Goal: Task Accomplishment & Management: Manage account settings

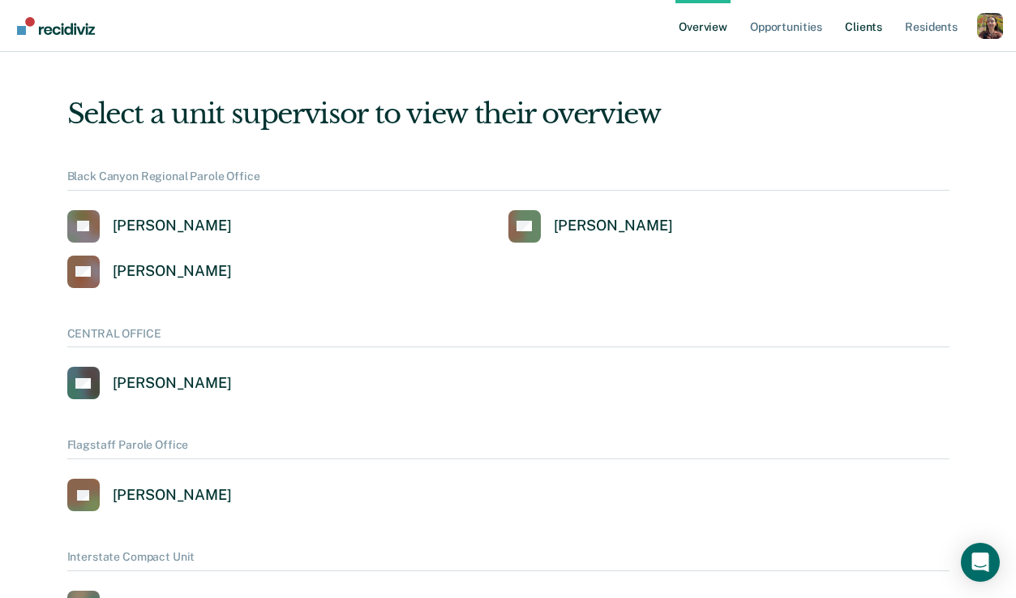
click at [860, 28] on link "Client s" at bounding box center [864, 26] width 44 height 52
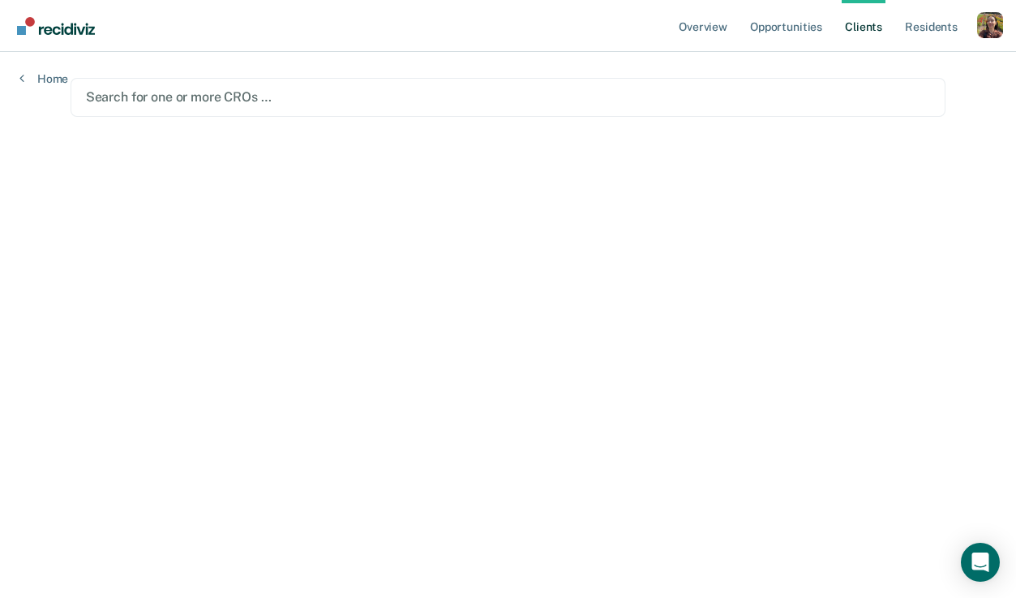
click at [990, 39] on div "Profile How it works Log Out" at bounding box center [990, 27] width 26 height 31
click at [988, 32] on div "Profile dropdown button" at bounding box center [990, 25] width 26 height 26
click at [882, 71] on link "Profile" at bounding box center [924, 66] width 131 height 14
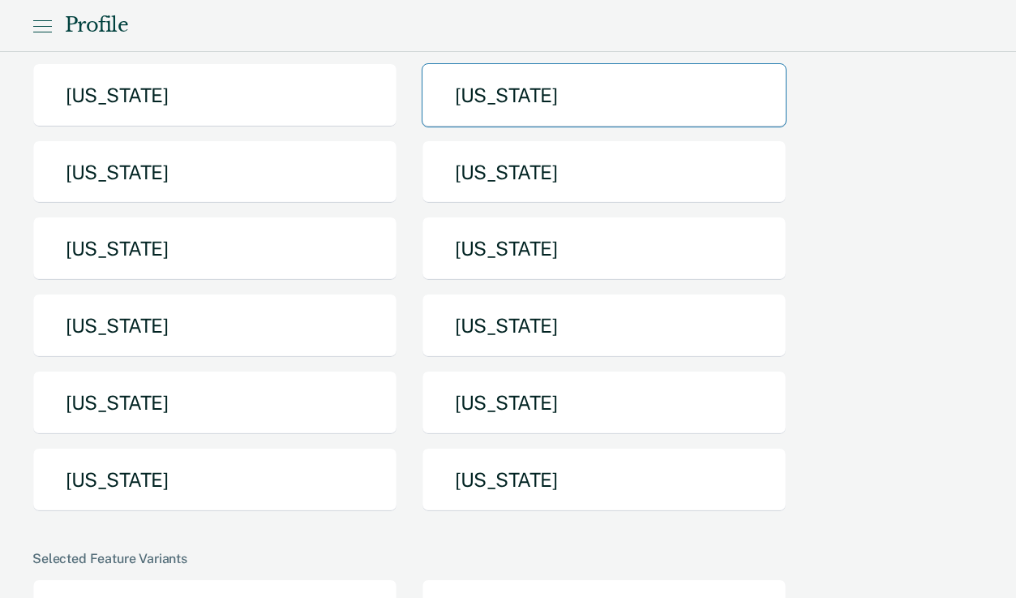
scroll to position [216, 0]
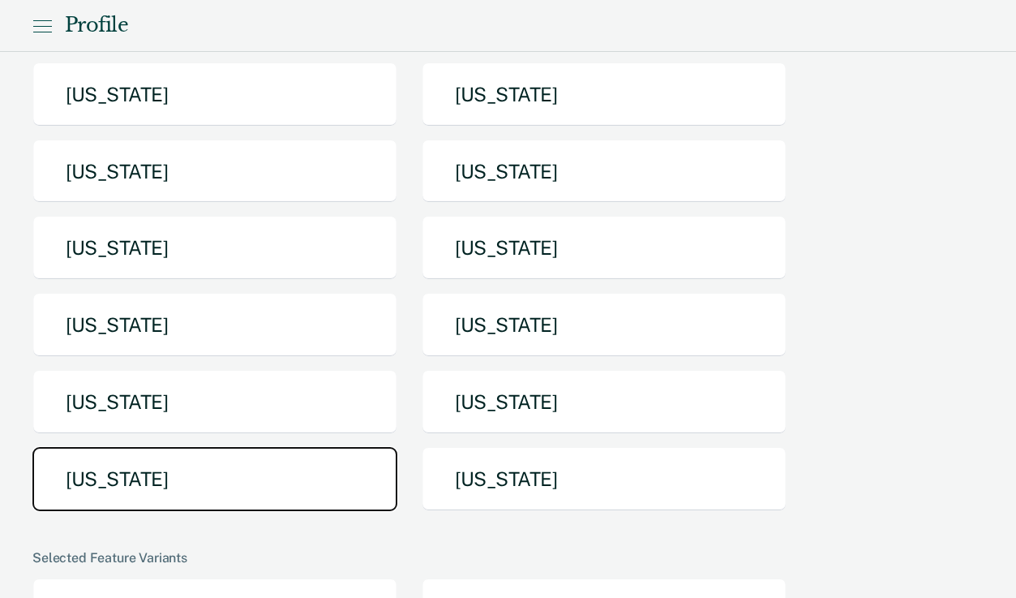
click at [212, 465] on button "[US_STATE]" at bounding box center [214, 479] width 365 height 64
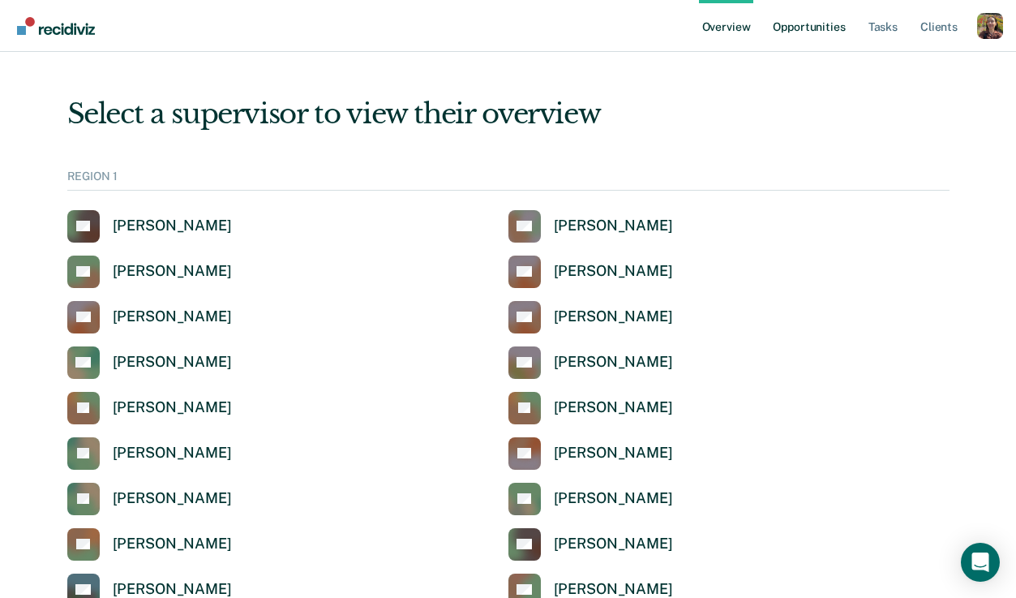
click at [830, 20] on link "Opportunities" at bounding box center [808, 26] width 79 height 52
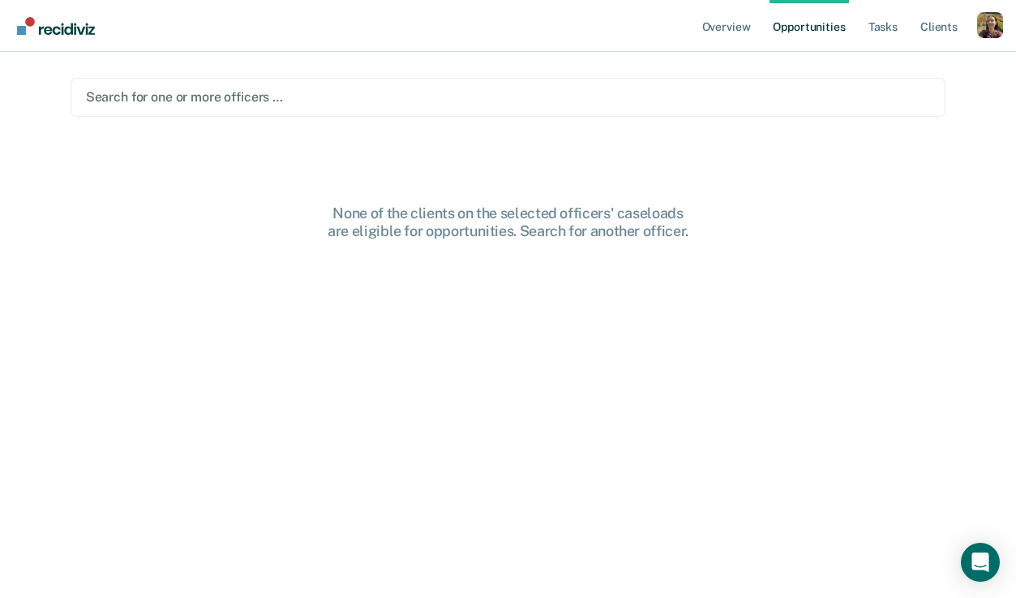
click at [475, 101] on div at bounding box center [508, 97] width 845 height 19
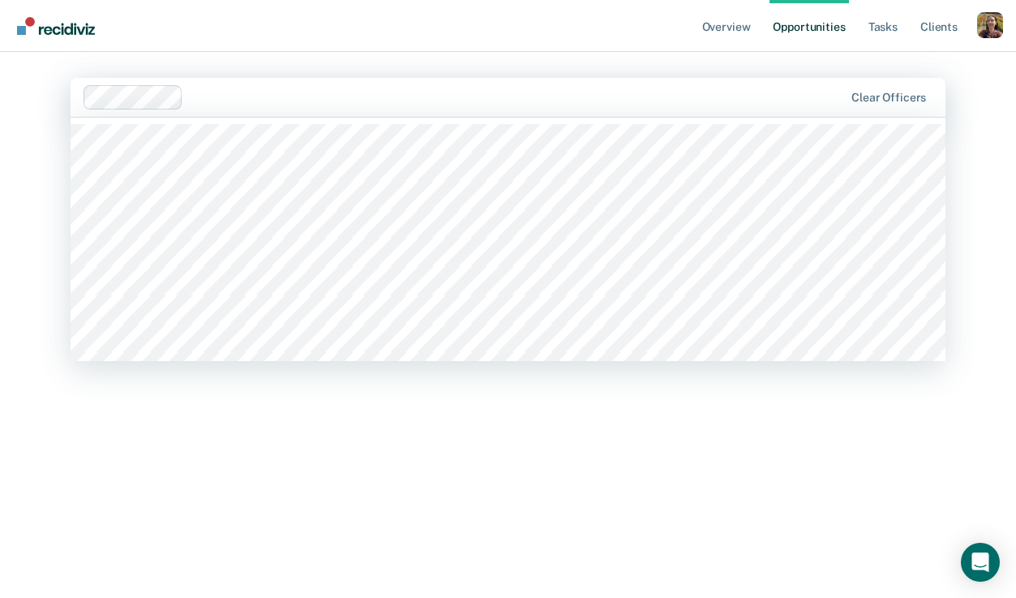
click at [610, 108] on div at bounding box center [465, 97] width 762 height 24
click at [591, 98] on div at bounding box center [579, 97] width 527 height 19
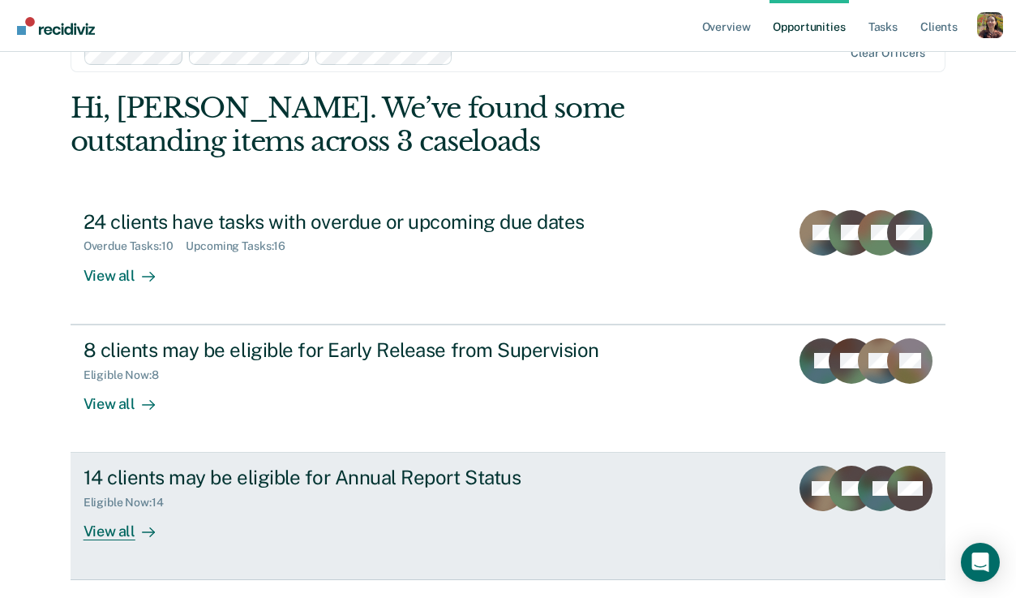
scroll to position [41, 0]
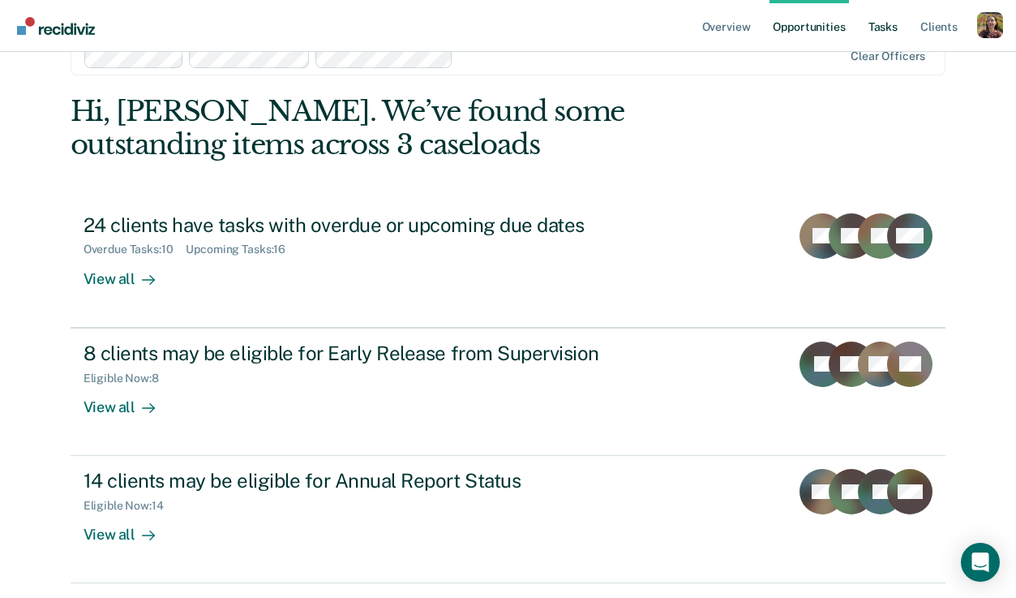
click at [884, 23] on link "Tasks" at bounding box center [883, 26] width 36 height 52
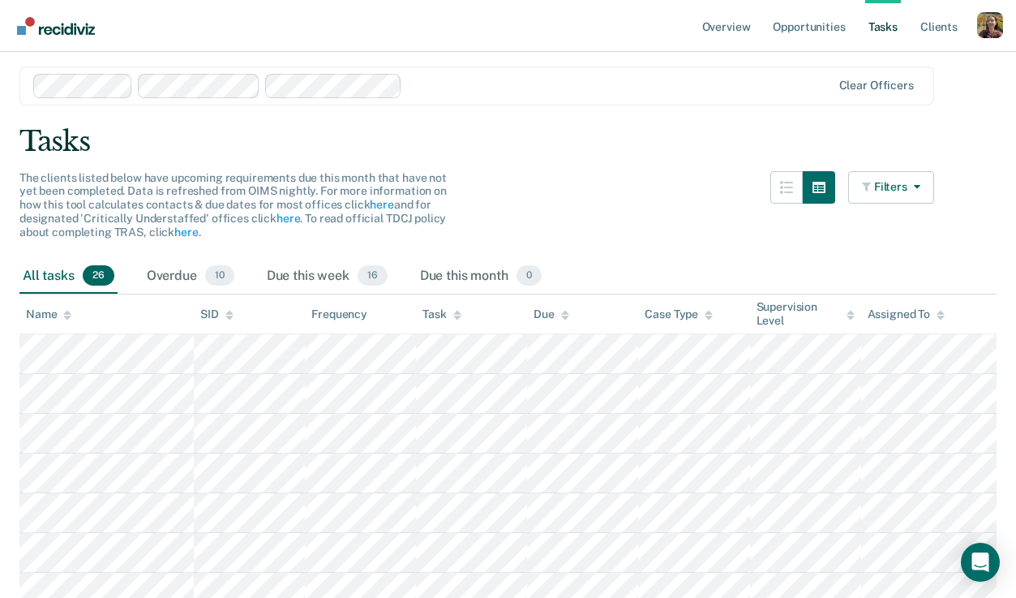
scroll to position [40, 0]
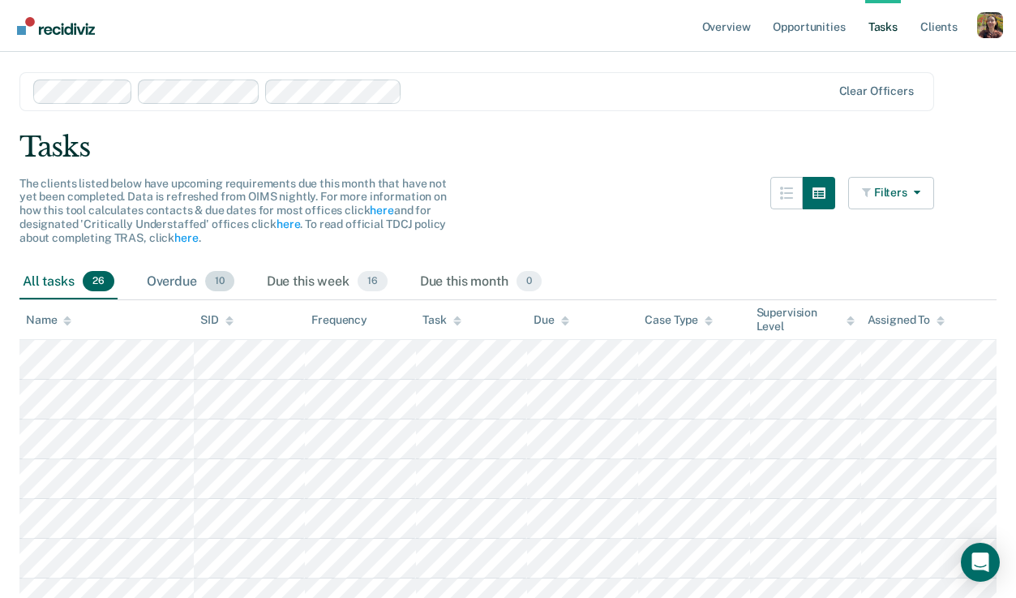
click at [169, 276] on div "Overdue 10" at bounding box center [191, 282] width 94 height 36
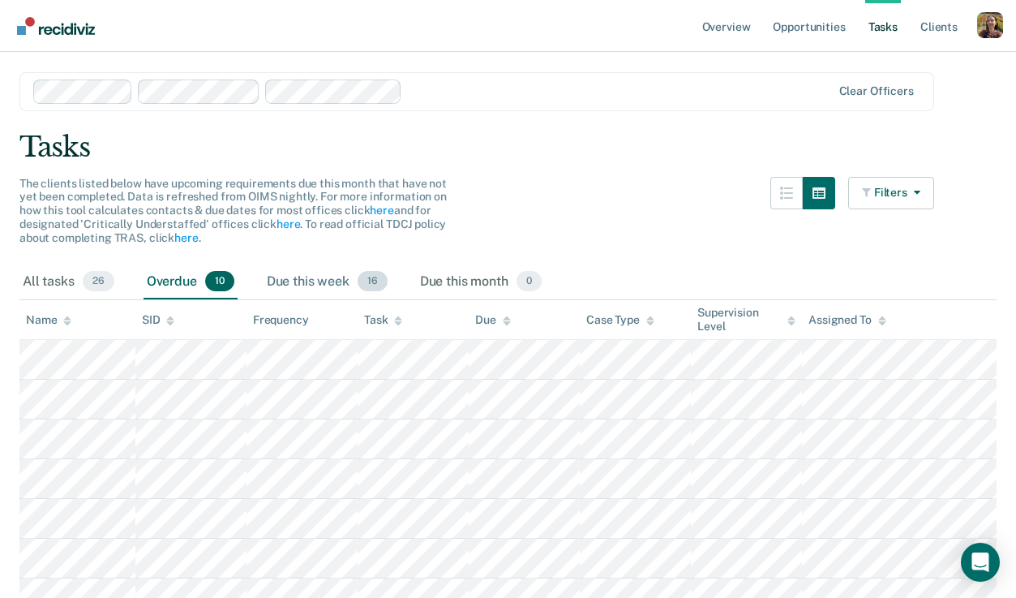
click at [331, 282] on div "Due this week 16" at bounding box center [327, 282] width 127 height 36
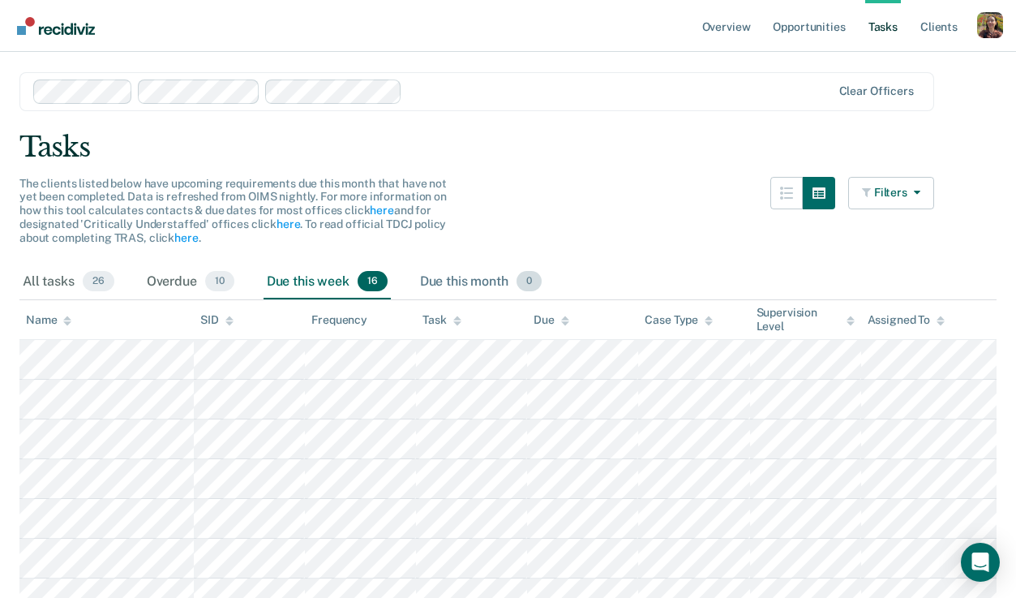
click at [490, 290] on div "Due this month 0" at bounding box center [481, 282] width 128 height 36
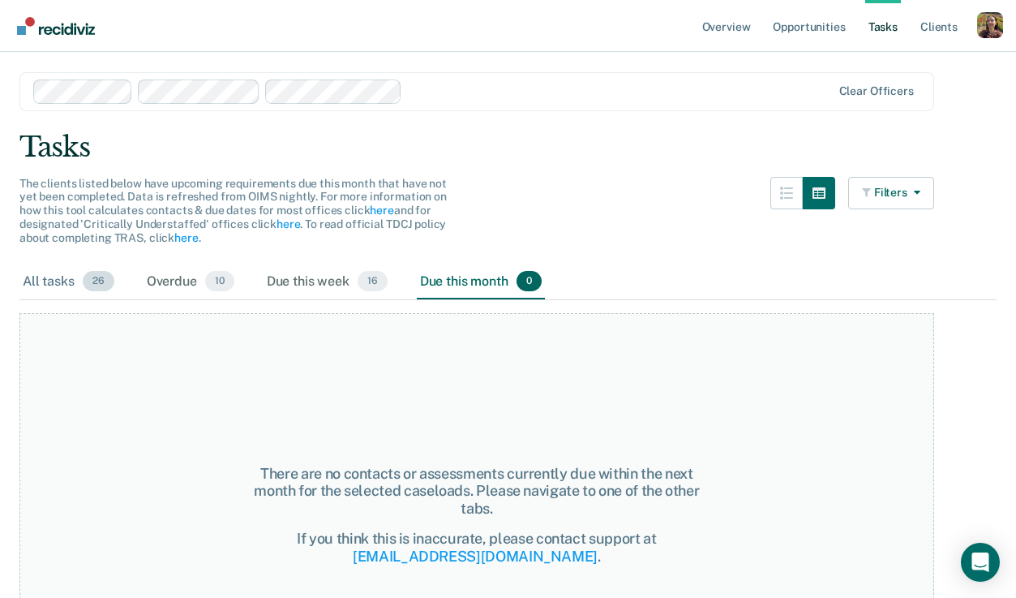
click at [60, 281] on div "All tasks 26" at bounding box center [68, 282] width 98 height 36
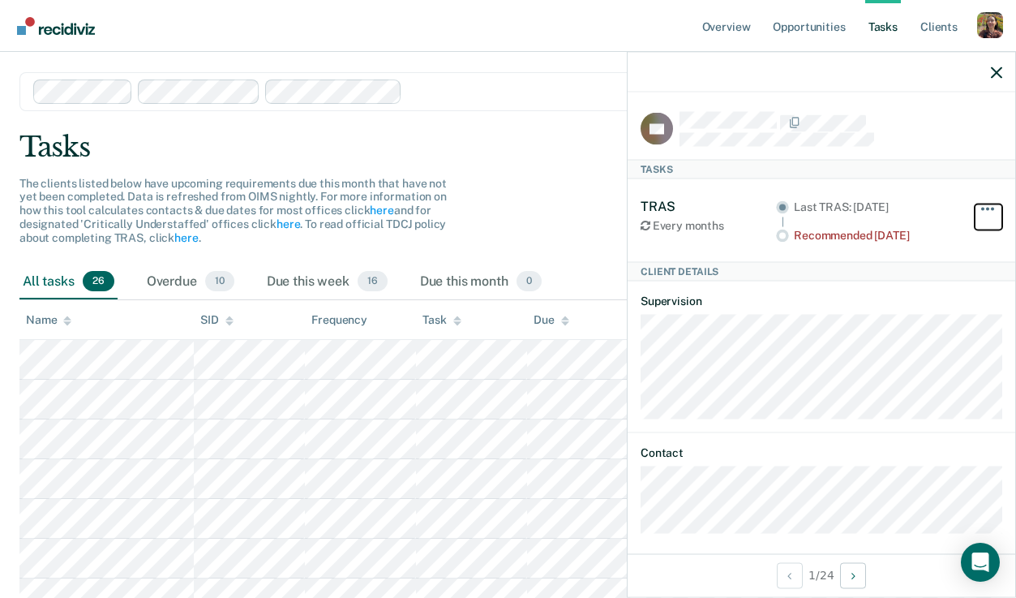
click at [989, 207] on button "button" at bounding box center [989, 217] width 28 height 26
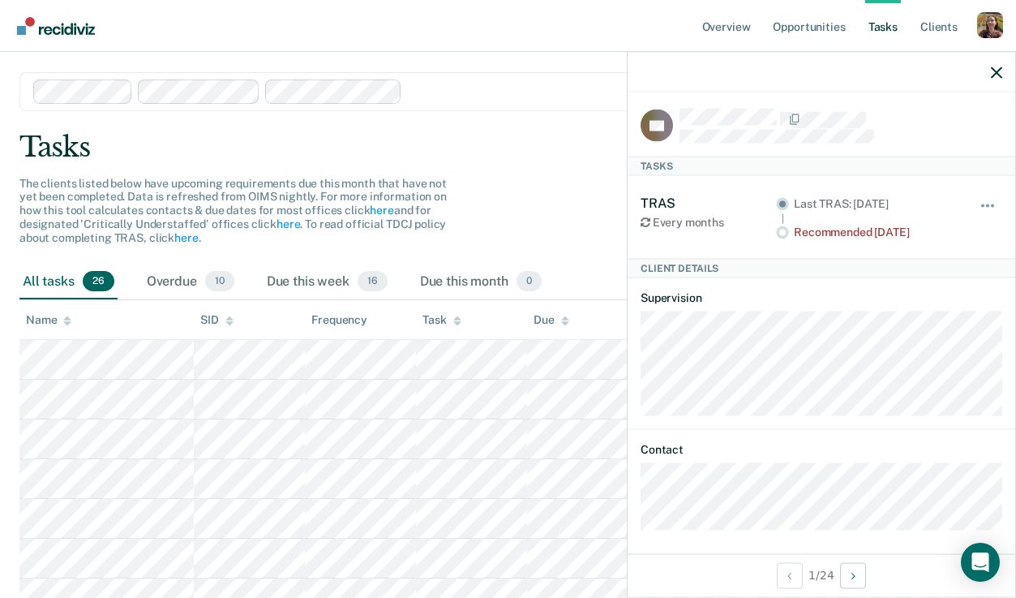
scroll to position [2, 0]
click at [996, 70] on icon "button" at bounding box center [996, 71] width 11 height 11
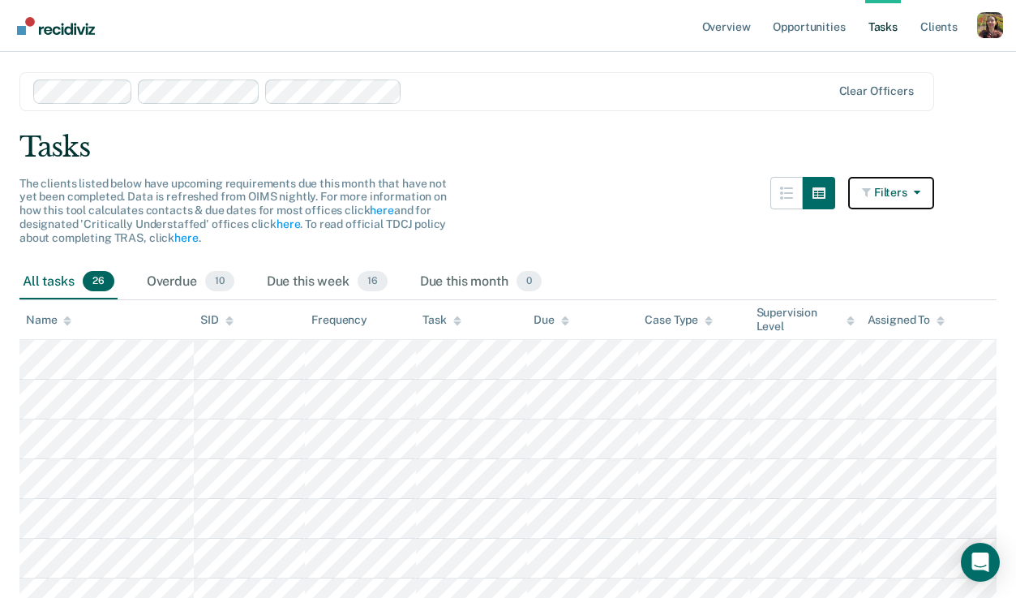
click at [893, 200] on button "Filters" at bounding box center [891, 193] width 86 height 32
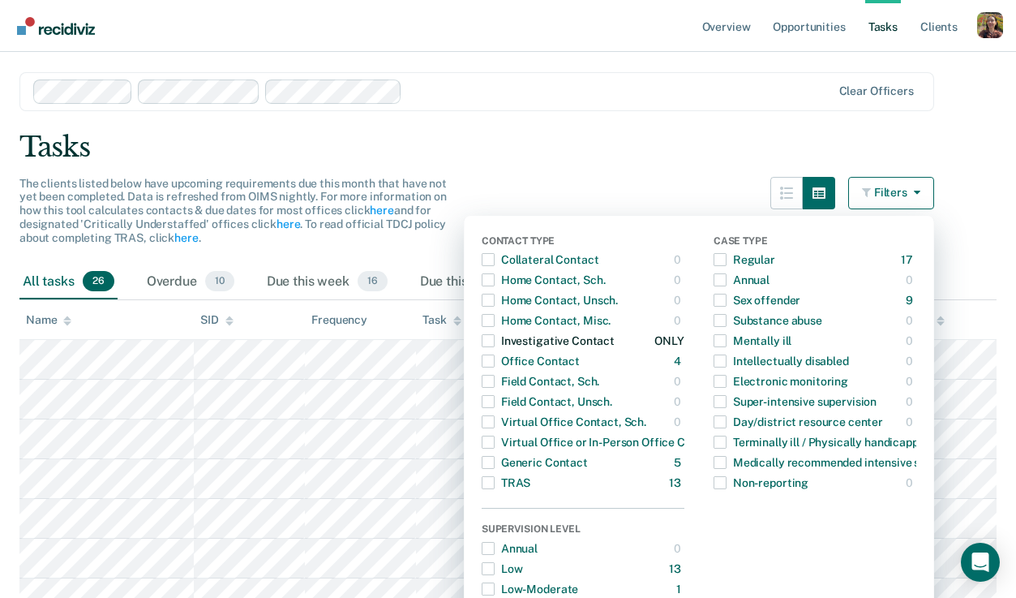
click at [571, 340] on div "Investigative Contact" at bounding box center [548, 341] width 133 height 26
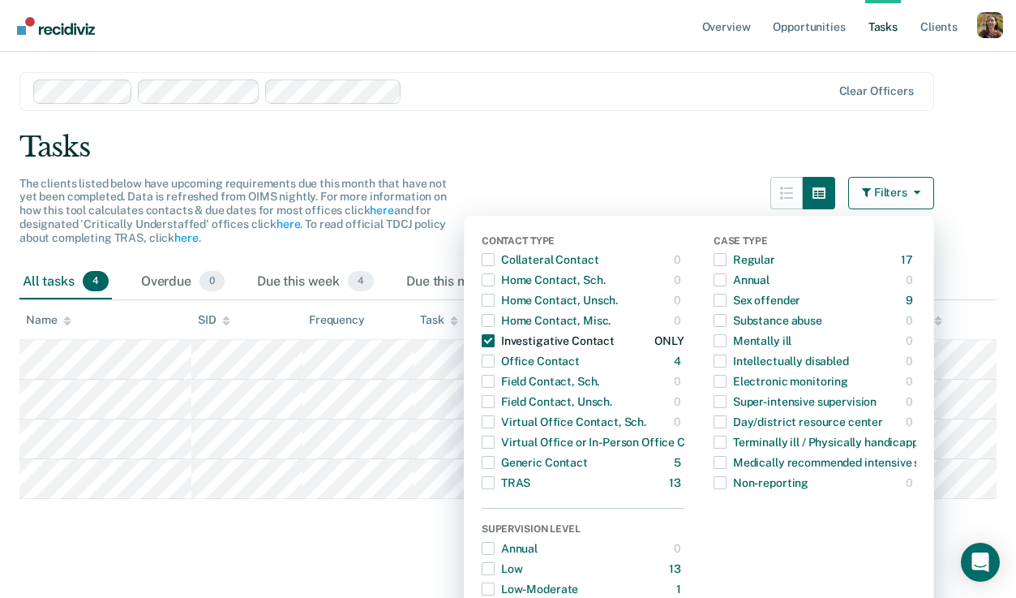
click at [563, 341] on div "Investigative Contact" at bounding box center [548, 341] width 133 height 26
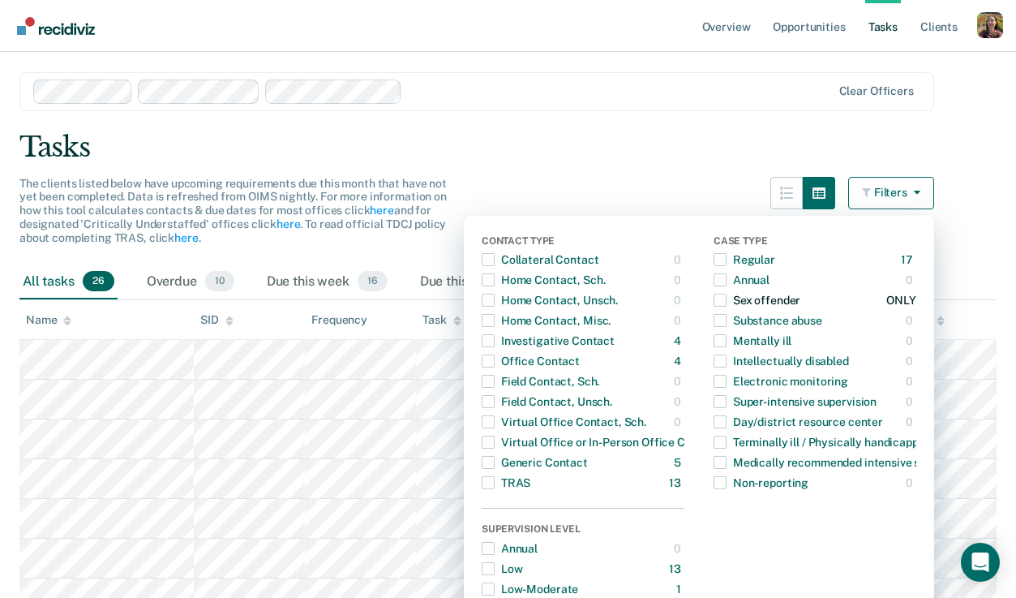
click at [774, 301] on div "Sex offender" at bounding box center [757, 300] width 87 height 26
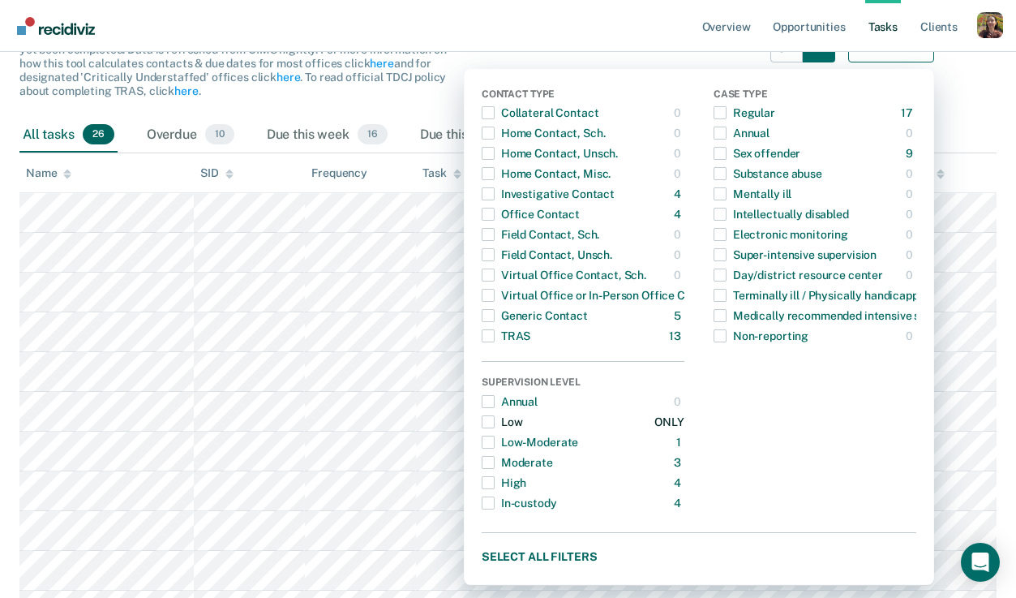
scroll to position [187, 0]
click at [535, 504] on div "In-custody" at bounding box center [519, 502] width 75 height 26
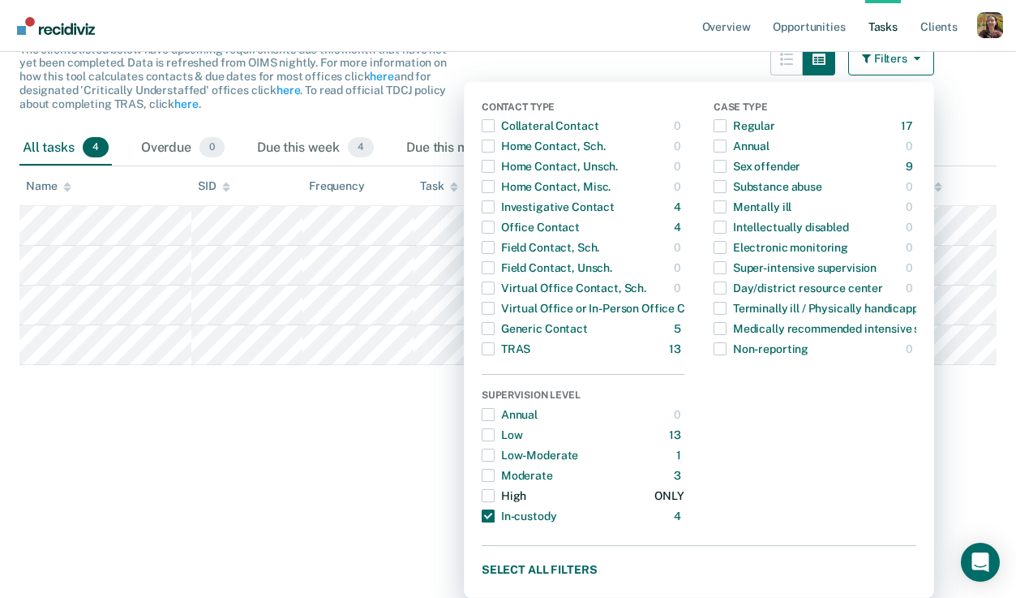
click at [512, 493] on div "High" at bounding box center [504, 495] width 45 height 26
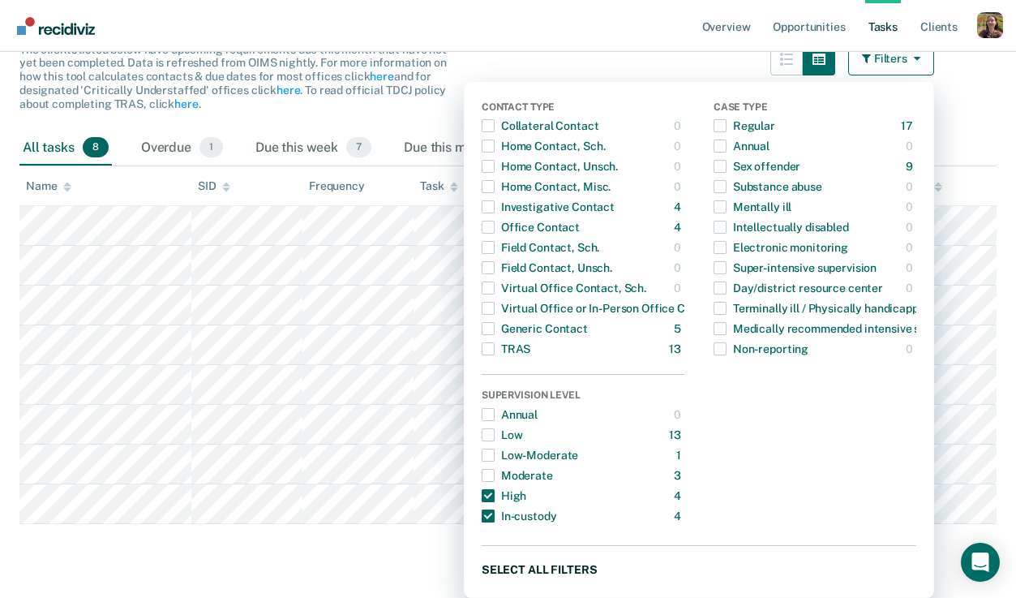
click at [562, 571] on button "Select all filters" at bounding box center [699, 569] width 435 height 20
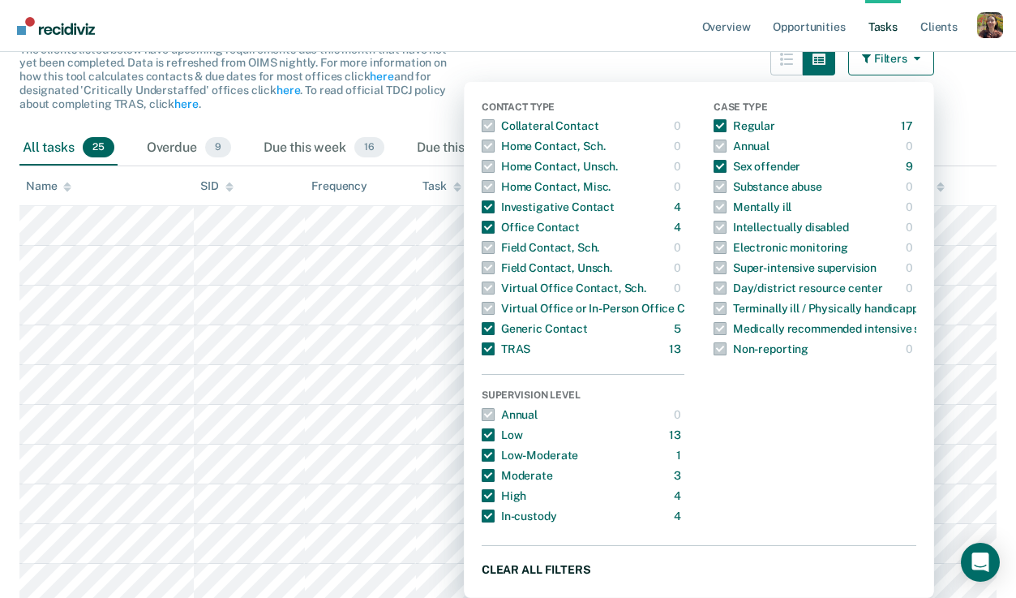
click at [562, 571] on button "Clear all filters" at bounding box center [699, 569] width 435 height 20
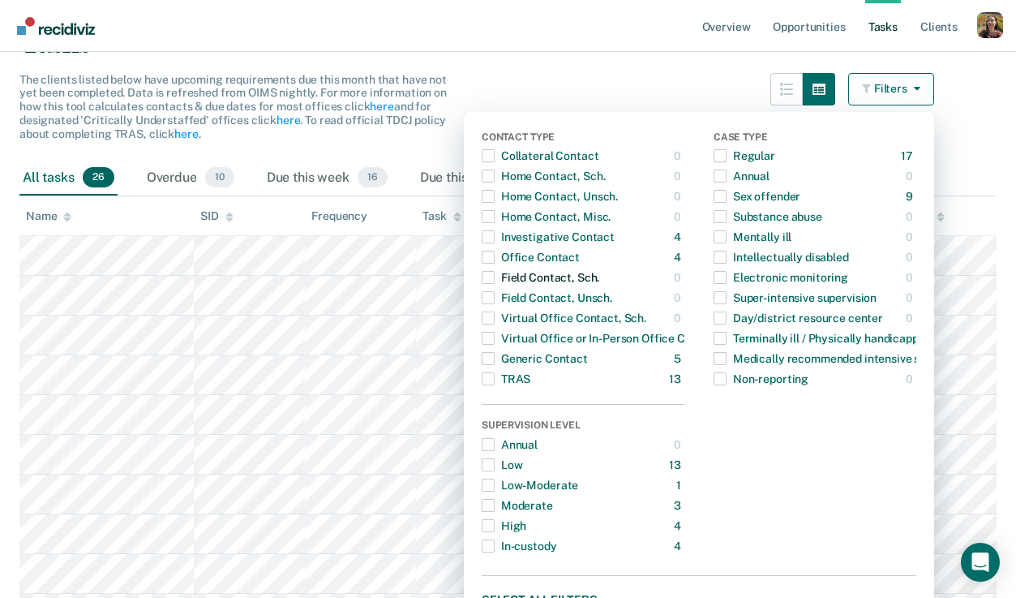
scroll to position [114, 0]
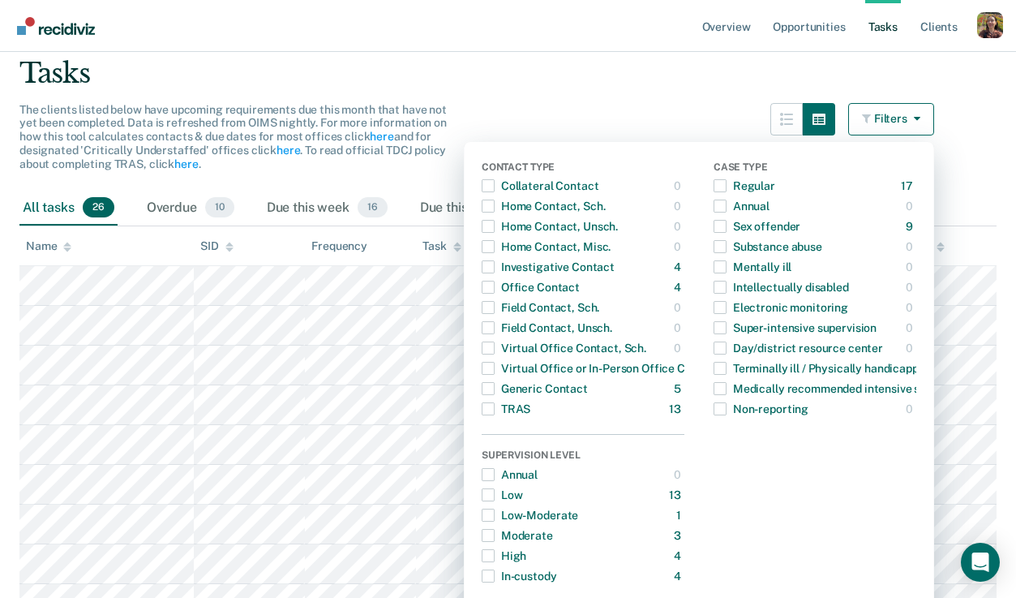
click at [894, 119] on button "Filters" at bounding box center [891, 119] width 86 height 32
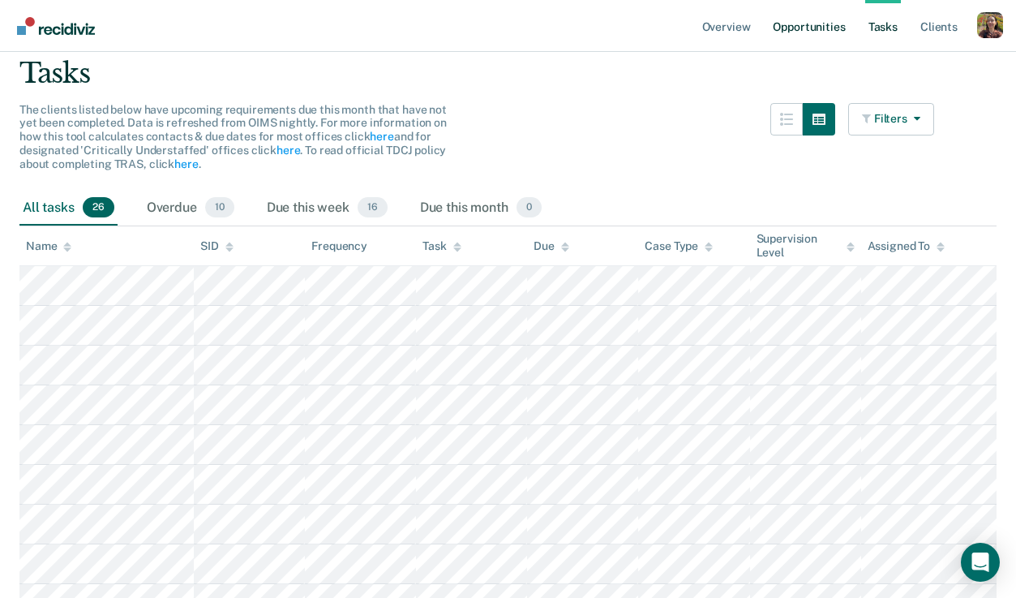
click at [793, 28] on link "Opportunities" at bounding box center [808, 26] width 79 height 52
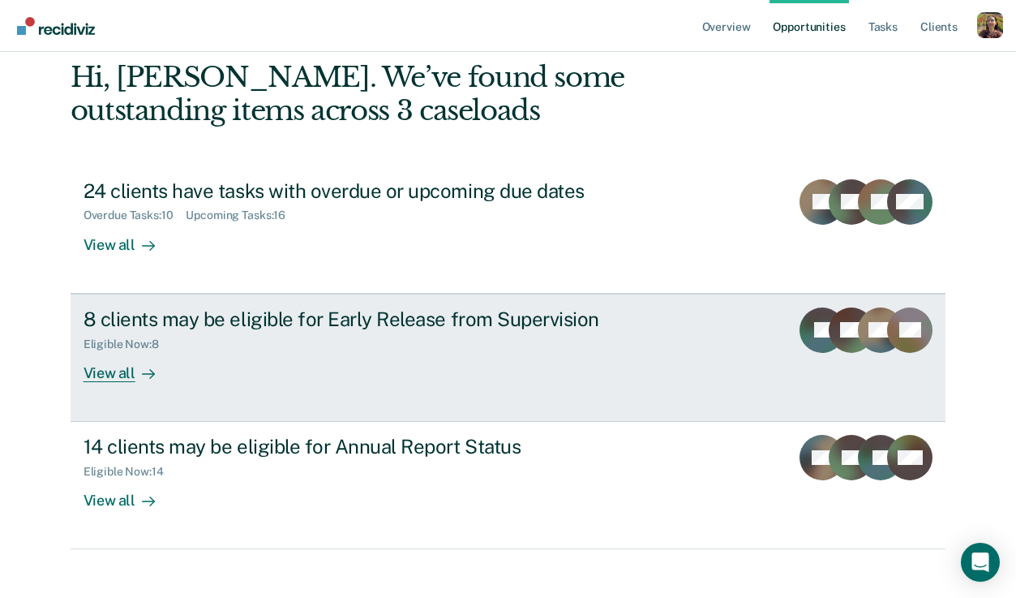
scroll to position [75, 0]
click at [96, 371] on div "View all" at bounding box center [129, 367] width 91 height 32
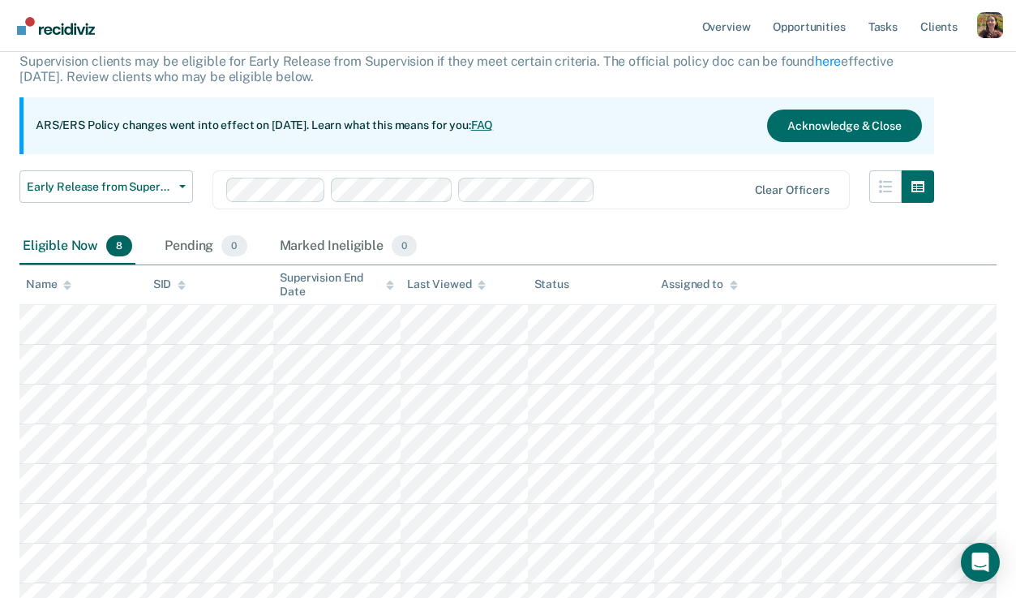
scroll to position [104, 0]
click at [204, 242] on div "Pending 0" at bounding box center [205, 247] width 88 height 36
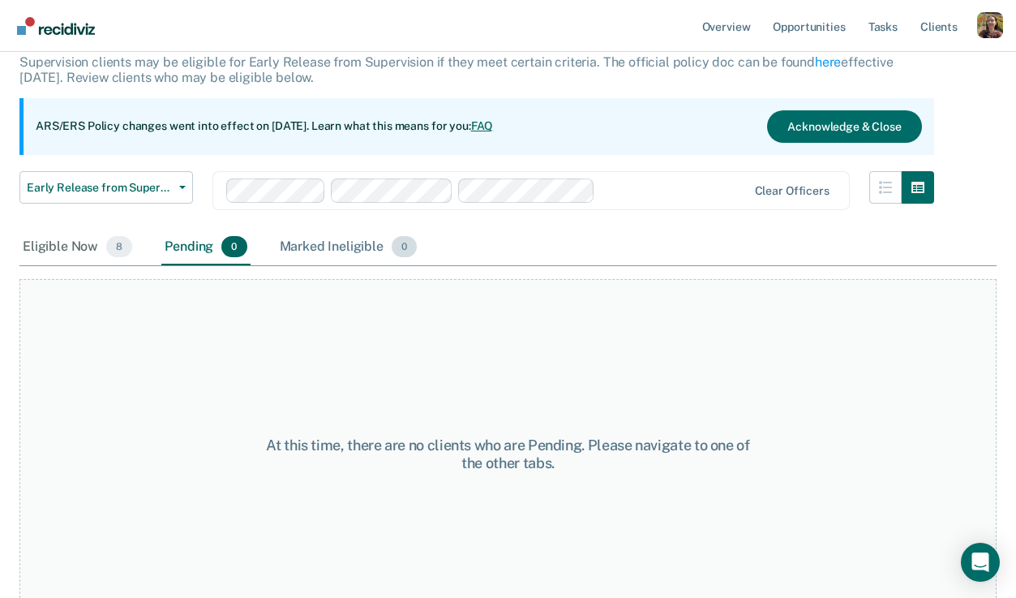
click at [359, 243] on div "Marked Ineligible 0" at bounding box center [348, 247] width 144 height 36
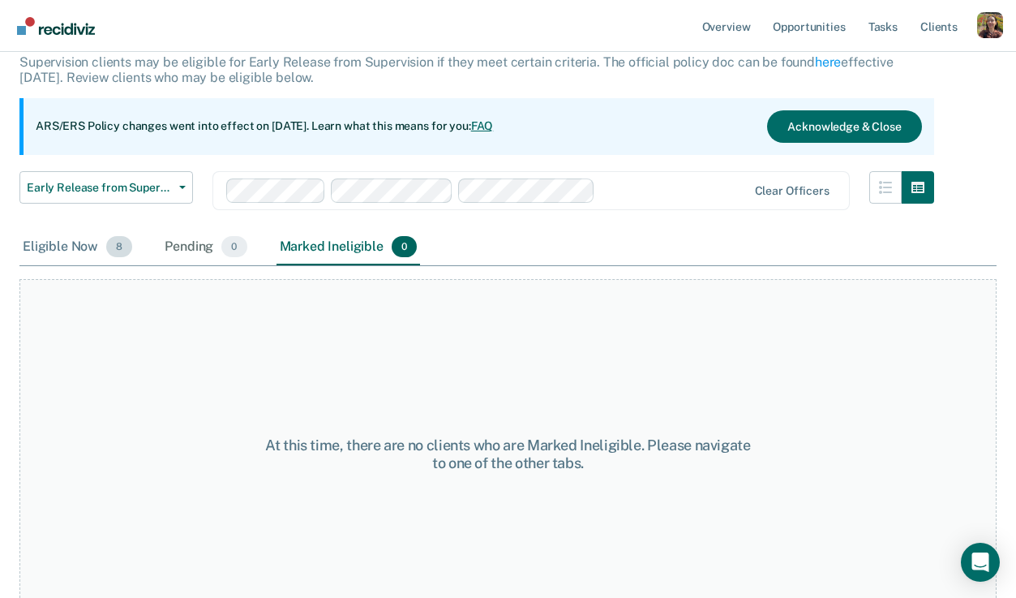
click at [70, 242] on div "Eligible Now 8" at bounding box center [77, 247] width 116 height 36
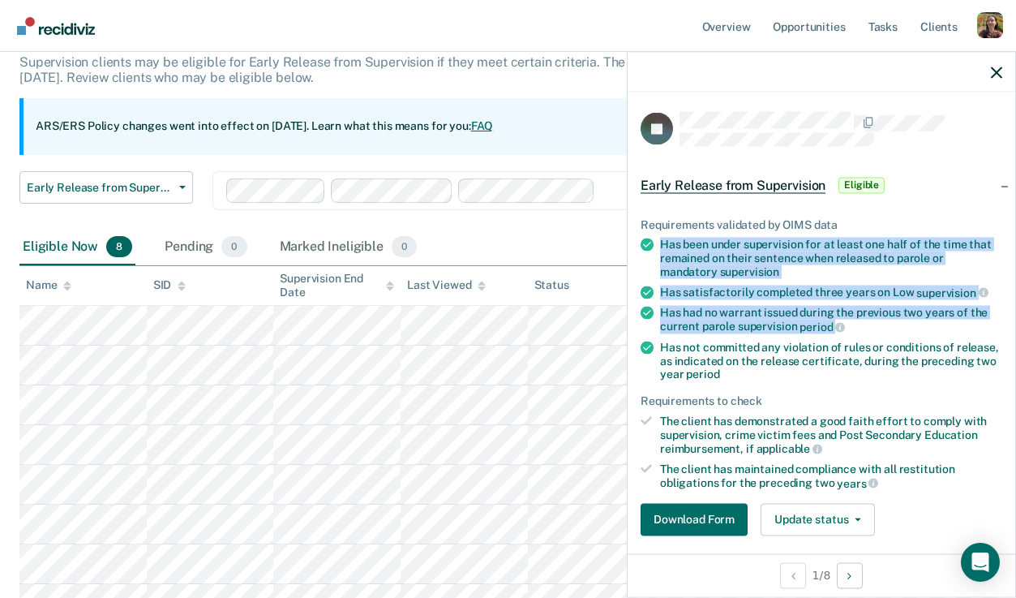
drag, startPoint x: 662, startPoint y: 242, endPoint x: 731, endPoint y: 357, distance: 134.2
click at [731, 344] on ul "Requirements validated by OIMS data Has been under supervision for at least one…" at bounding box center [822, 353] width 362 height 272
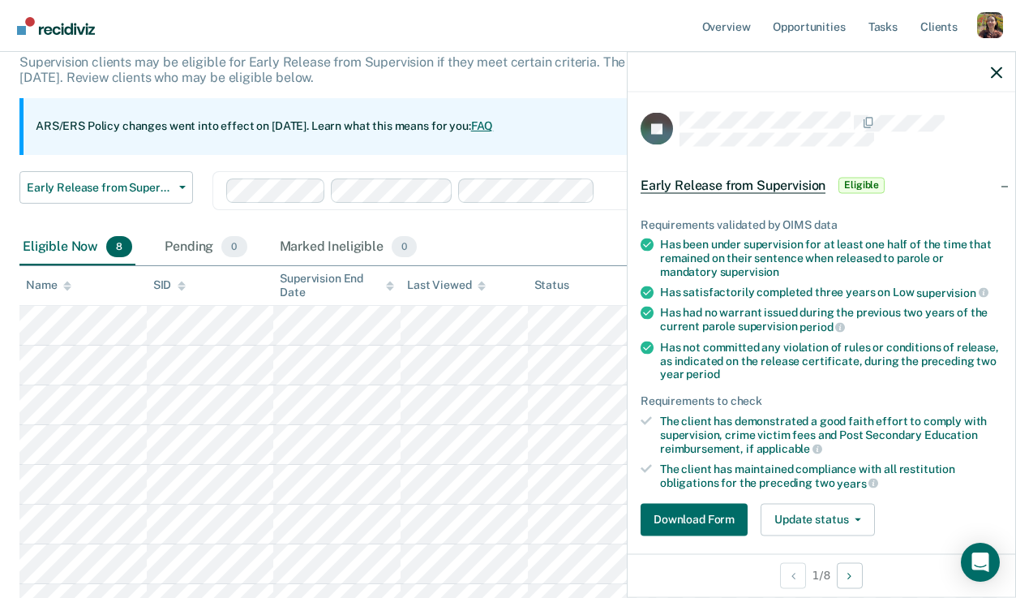
click at [729, 372] on div "Has not committed any violation of rules or conditions of release, as indicated…" at bounding box center [831, 360] width 342 height 41
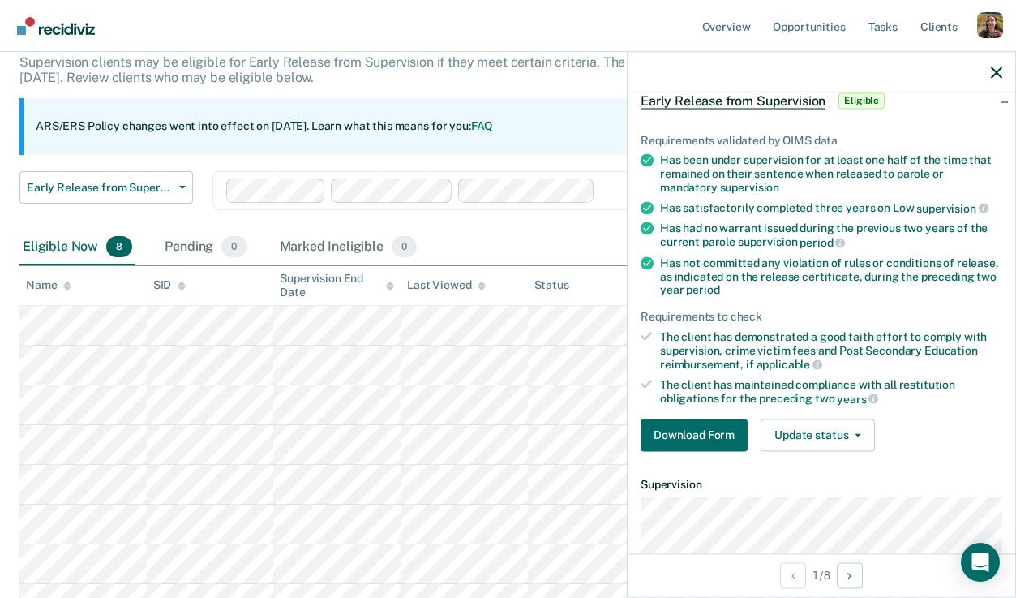
scroll to position [96, 0]
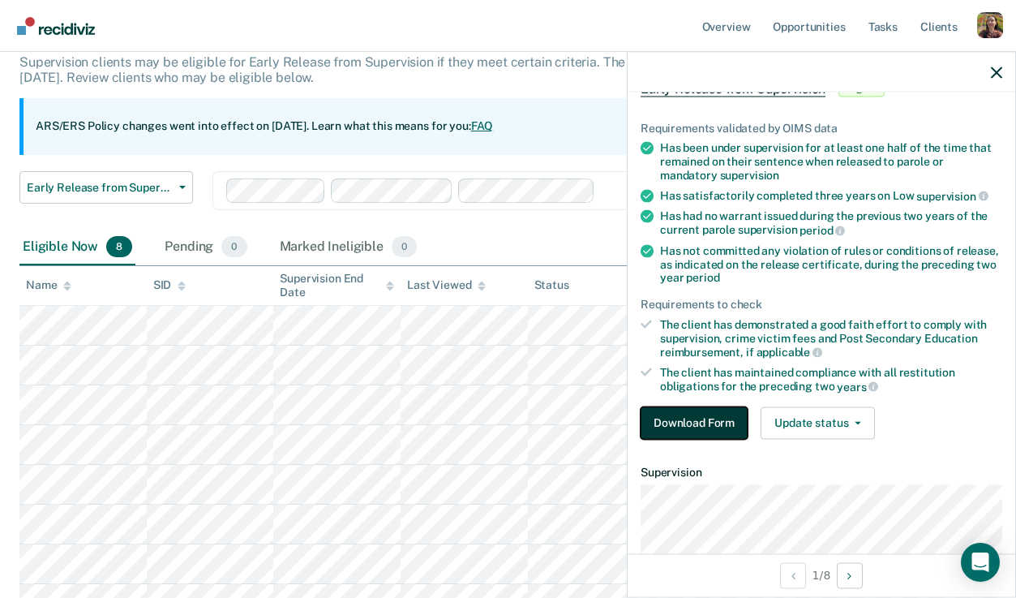
click at [694, 415] on button "Download Form" at bounding box center [694, 422] width 107 height 32
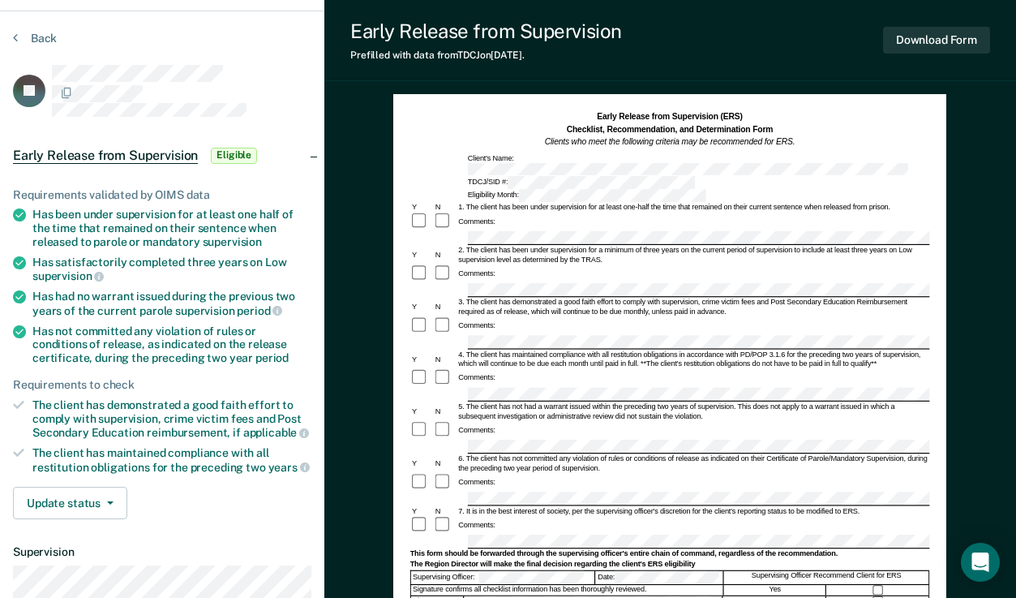
scroll to position [36, 0]
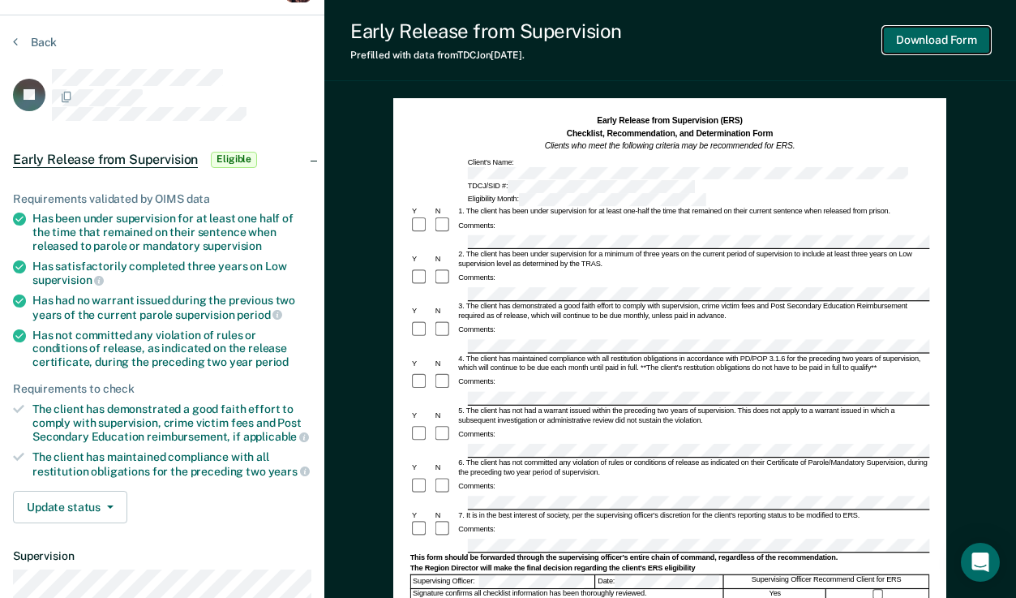
click at [936, 45] on button "Download Form" at bounding box center [936, 40] width 107 height 27
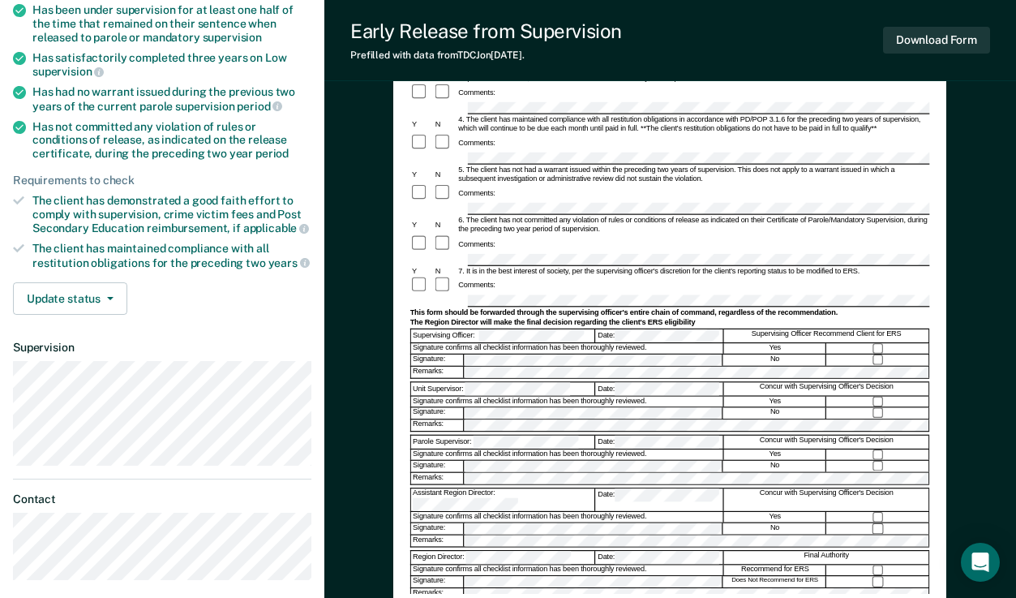
scroll to position [241, 0]
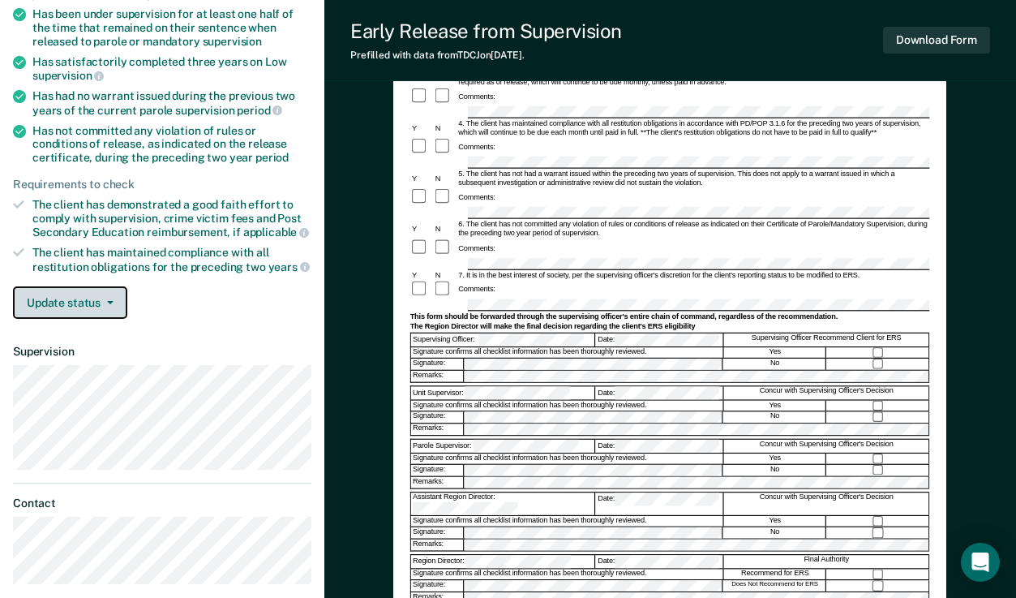
click at [106, 290] on button "Update status" at bounding box center [70, 302] width 114 height 32
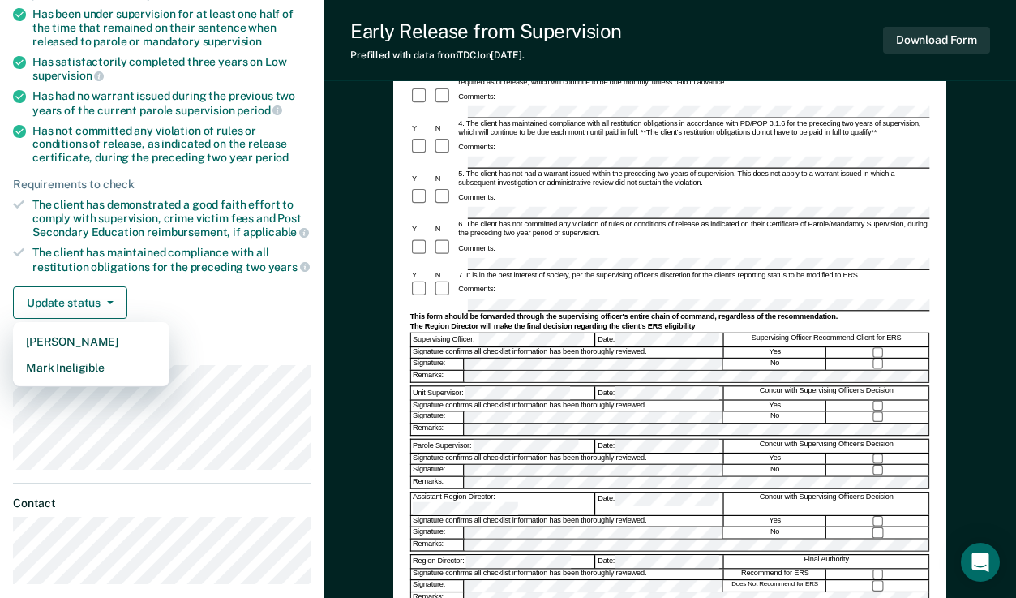
click at [222, 318] on div "Requirements validated by OIMS data Has been under supervision for at least one…" at bounding box center [162, 147] width 324 height 371
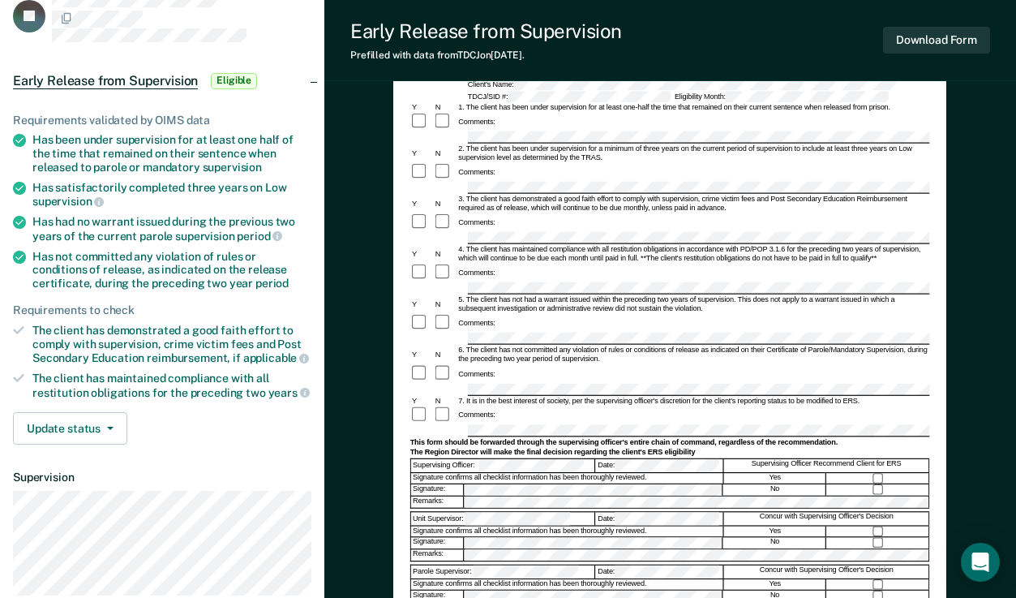
scroll to position [0, 0]
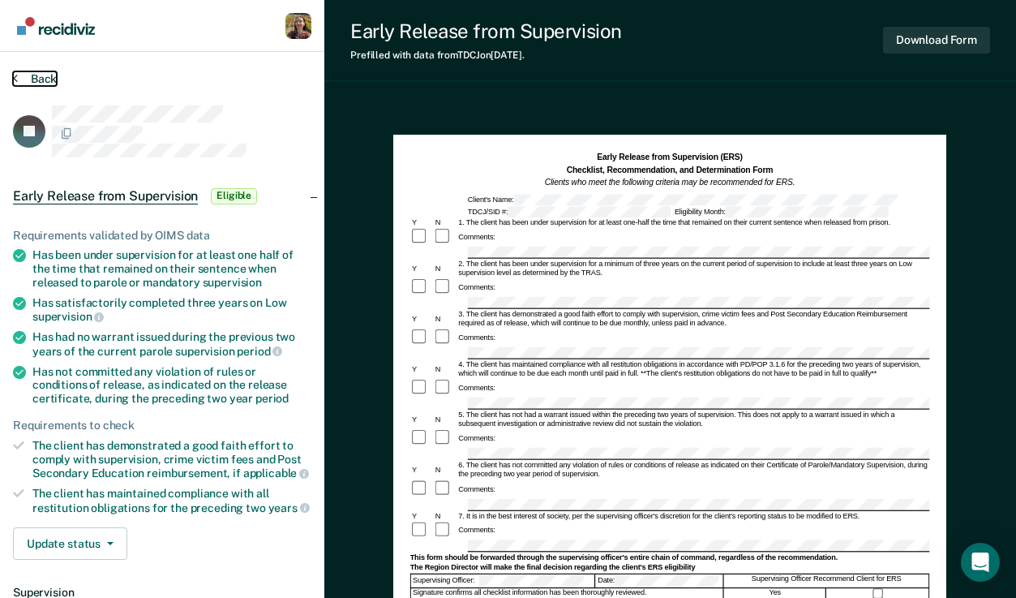
click at [24, 71] on button "Back" at bounding box center [35, 78] width 44 height 15
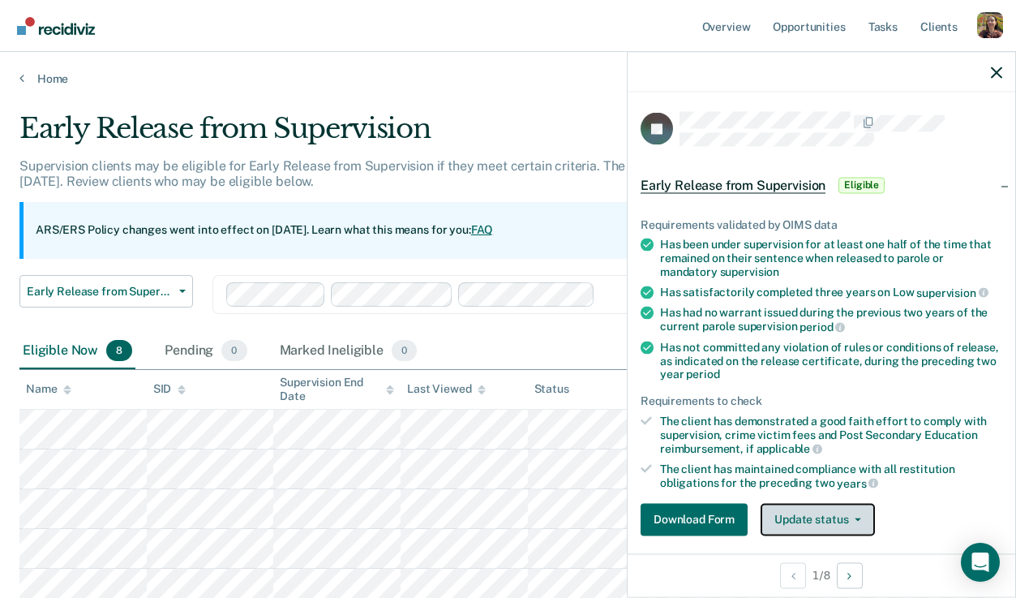
click at [856, 522] on button "Update status" at bounding box center [818, 519] width 114 height 32
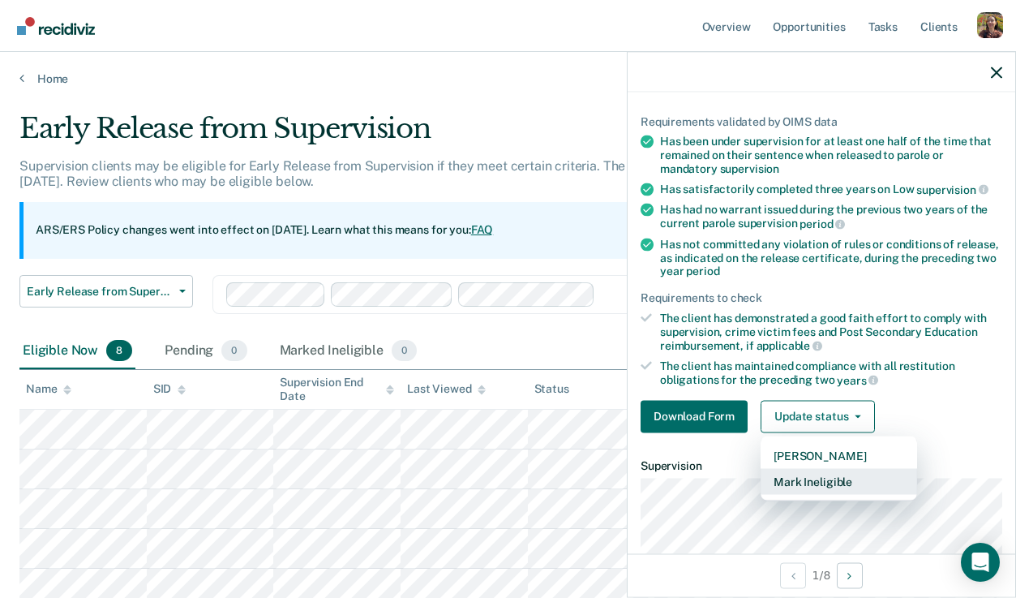
click at [829, 482] on button "Mark Ineligible" at bounding box center [839, 481] width 156 height 26
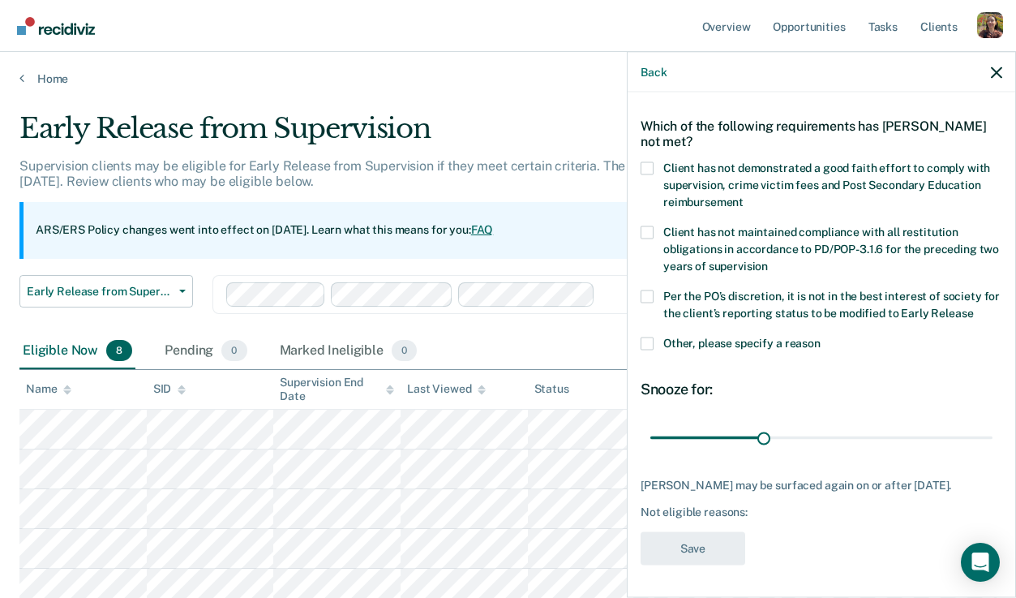
click at [705, 180] on label "Client has not demonstrated a good faith effort to comply with supervision, cri…" at bounding box center [822, 186] width 362 height 51
click at [744, 195] on input "Client has not demonstrated a good faith effort to comply with supervision, cri…" at bounding box center [744, 195] width 0 height 0
click at [705, 229] on span "Client has not maintained compliance with all restitution obligations in accord…" at bounding box center [831, 248] width 336 height 47
click at [768, 259] on input "Client has not maintained compliance with all restitution obligations in accord…" at bounding box center [768, 259] width 0 height 0
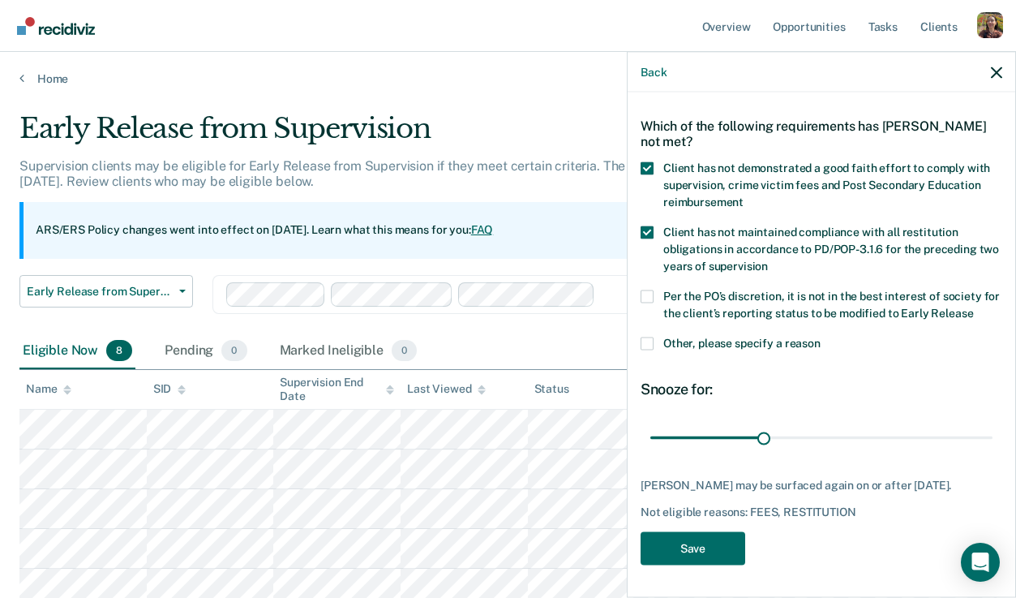
drag, startPoint x: 666, startPoint y: 286, endPoint x: 820, endPoint y: 317, distance: 156.3
click at [820, 317] on div "Per the PO’s discretion, it is not in the best interest of society for the clie…" at bounding box center [822, 312] width 362 height 47
click at [709, 336] on span "Other, please specify a reason" at bounding box center [741, 342] width 157 height 13
click at [821, 336] on input "Other, please specify a reason" at bounding box center [821, 336] width 0 height 0
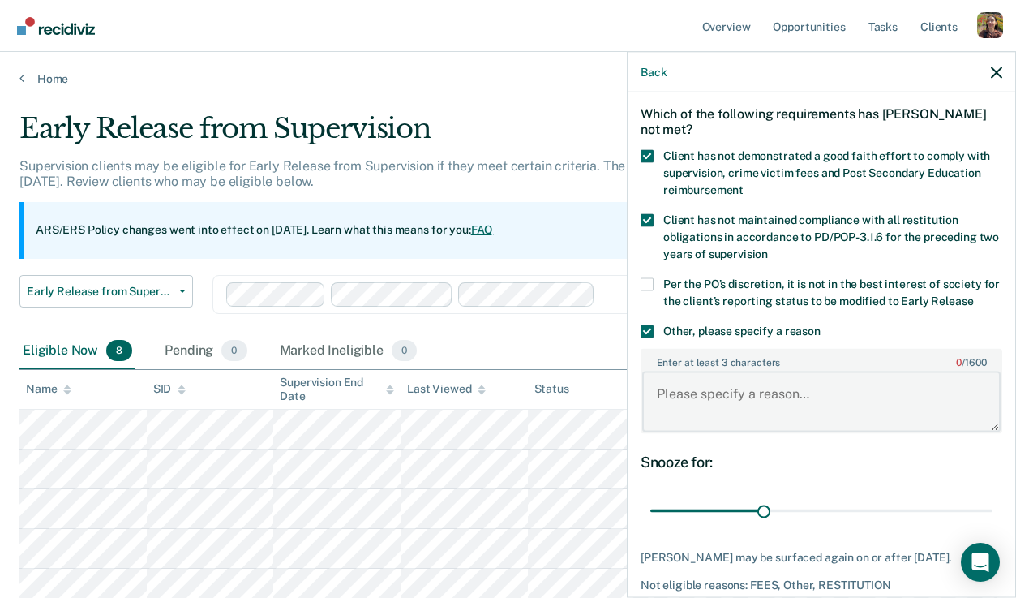
click at [769, 392] on textarea "Enter at least 3 characters 0 / 1600" at bounding box center [821, 401] width 358 height 60
type textarea "t"
click at [647, 333] on span at bounding box center [647, 330] width 13 height 13
click at [821, 324] on input "Other, please specify a reason" at bounding box center [821, 324] width 0 height 0
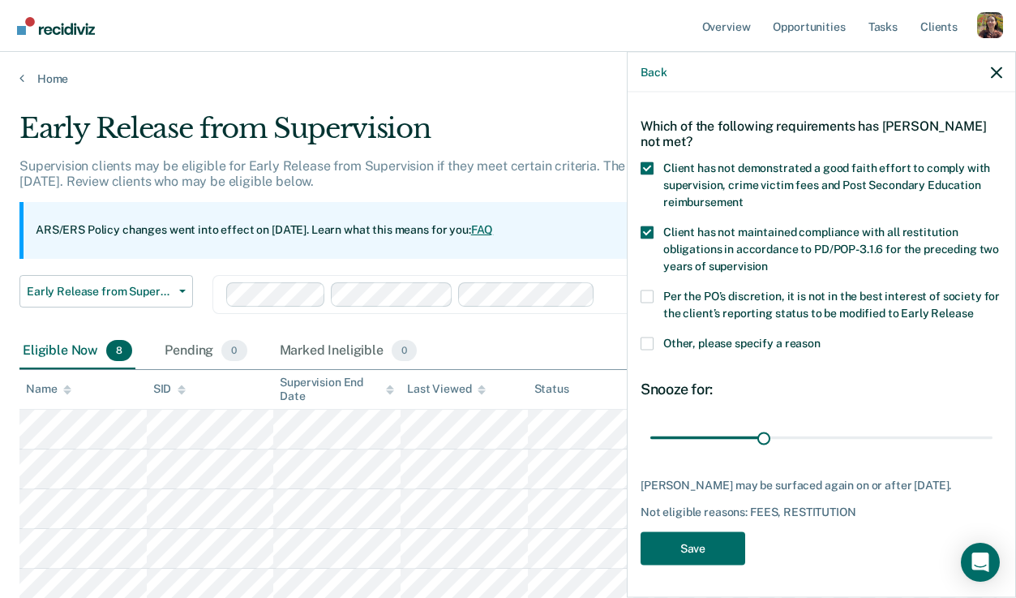
click at [638, 154] on div "JV Which of the following requirements has [PERSON_NAME] not met? Client has no…" at bounding box center [822, 342] width 388 height 501
click at [645, 161] on span at bounding box center [647, 167] width 13 height 13
click at [744, 195] on input "Client has not demonstrated a good faith effort to comply with supervision, cri…" at bounding box center [744, 195] width 0 height 0
click at [650, 225] on span at bounding box center [647, 231] width 13 height 13
click at [768, 259] on input "Client has not maintained compliance with all restitution obligations in accord…" at bounding box center [768, 259] width 0 height 0
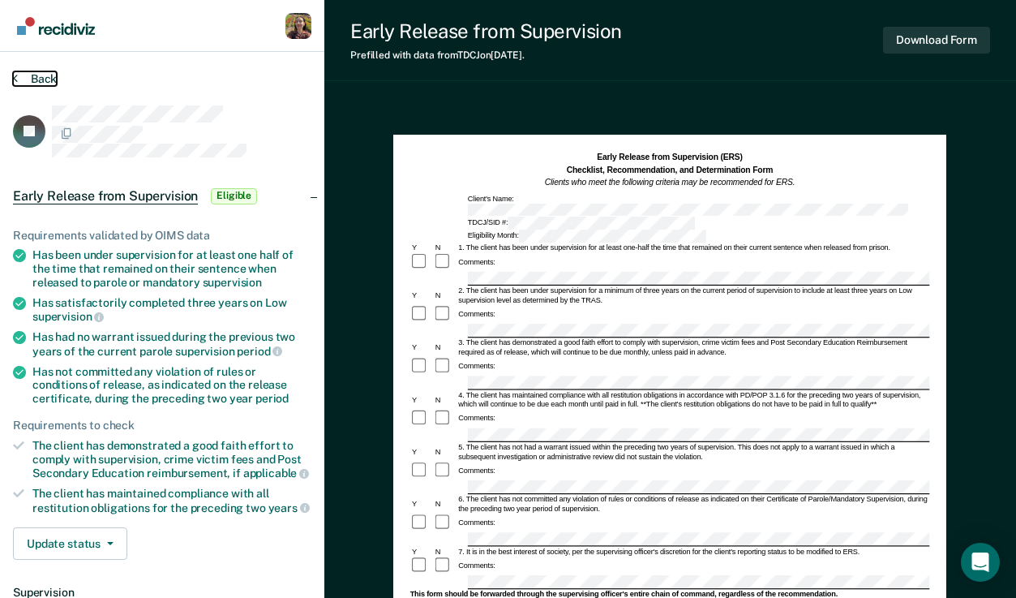
click at [29, 84] on button "Back" at bounding box center [35, 78] width 44 height 15
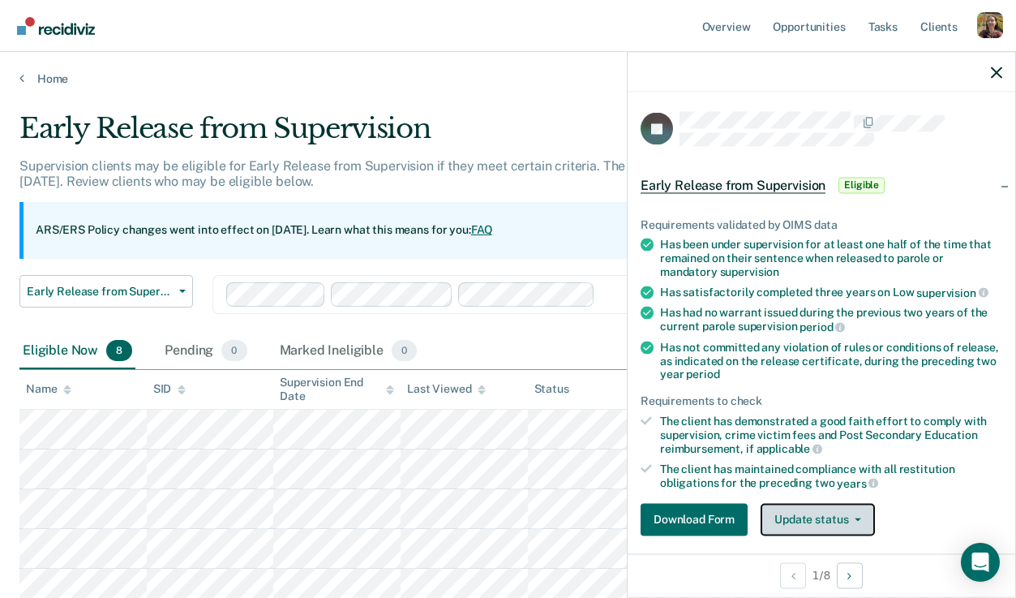
click at [822, 514] on button "Update status" at bounding box center [818, 519] width 114 height 32
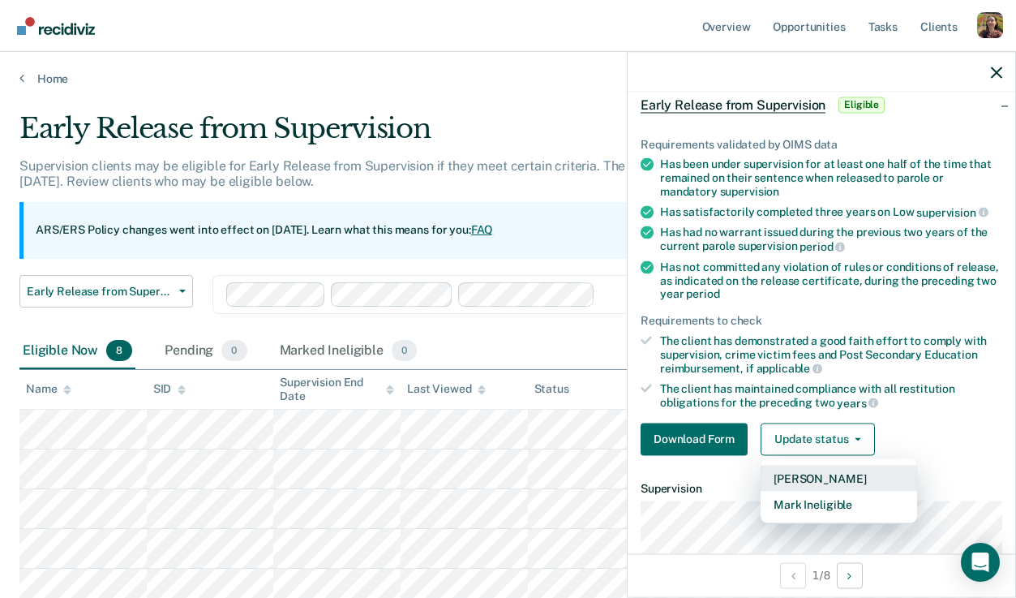
scroll to position [99, 0]
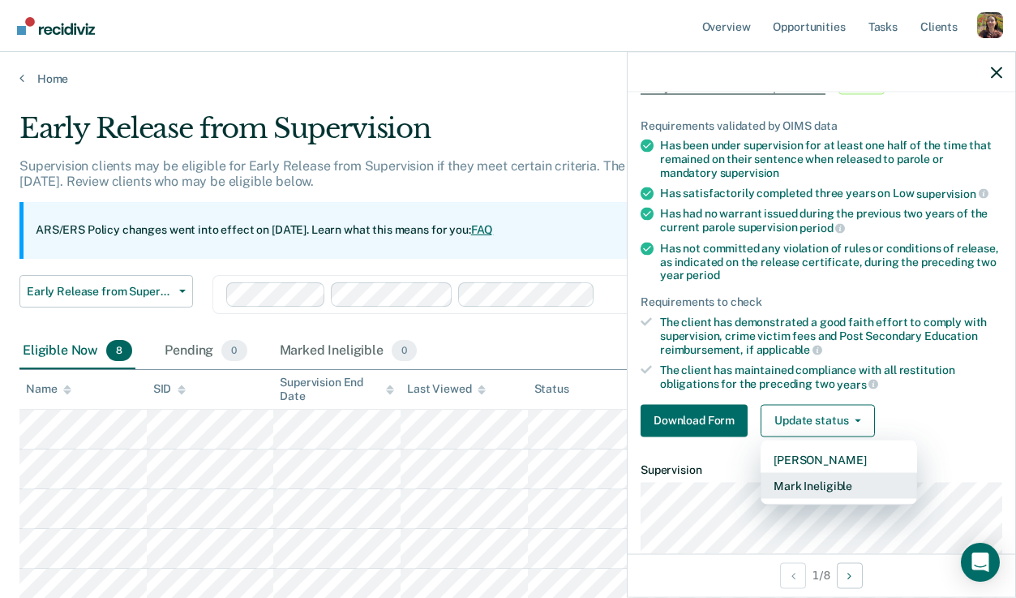
click at [838, 487] on button "Mark Ineligible" at bounding box center [839, 485] width 156 height 26
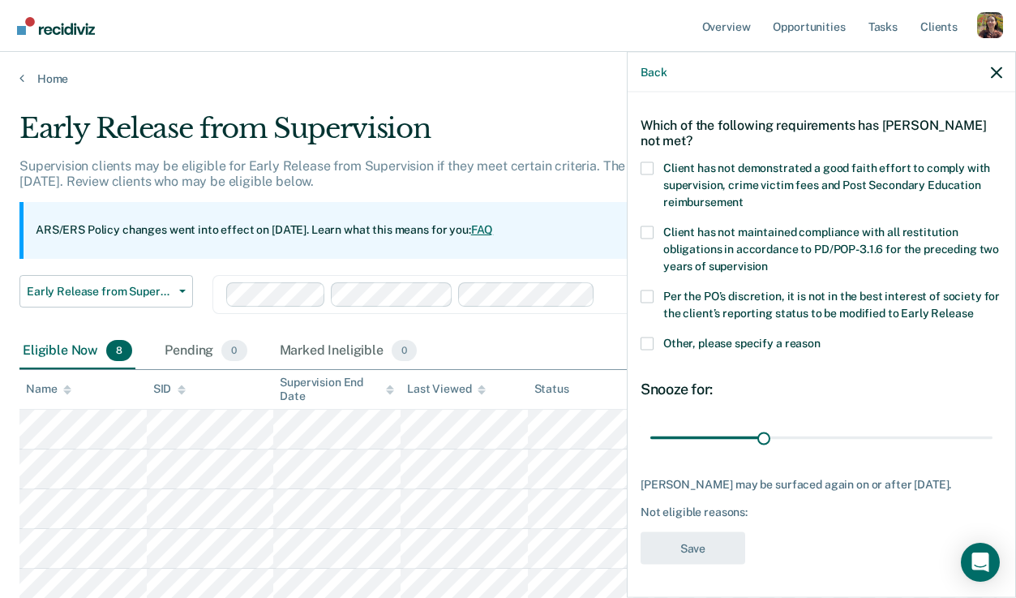
scroll to position [66, 0]
click at [648, 289] on span at bounding box center [647, 295] width 13 height 13
click at [973, 306] on input "Per the PO’s discretion, it is not in the best interest of society for the clie…" at bounding box center [973, 306] width 0 height 0
click at [752, 336] on span "Other, please specify a reason" at bounding box center [741, 342] width 157 height 13
click at [821, 336] on input "Other, please specify a reason" at bounding box center [821, 336] width 0 height 0
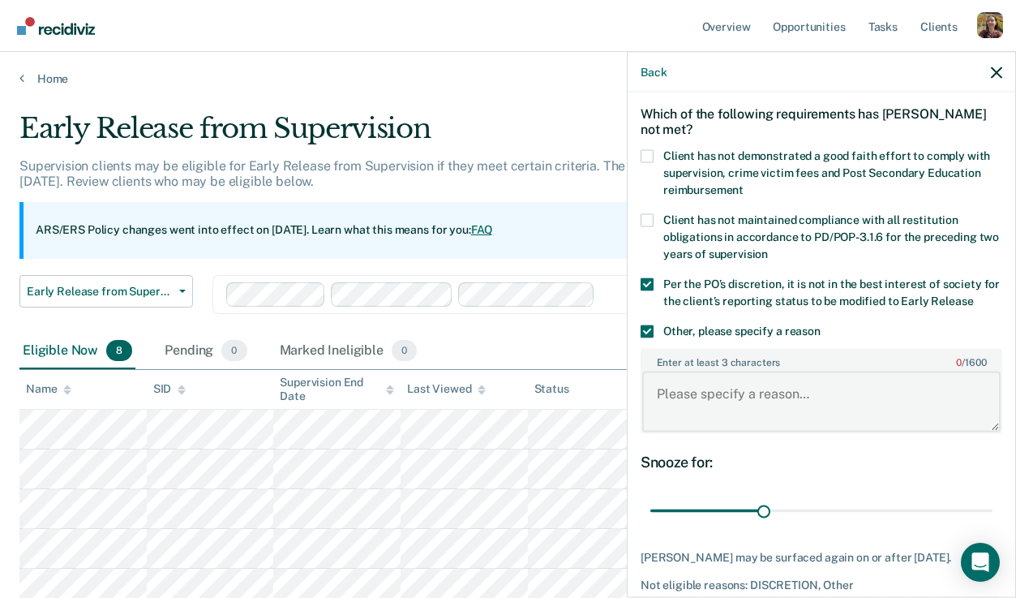
click at [804, 383] on textarea "Enter at least 3 characters 0 / 1600" at bounding box center [821, 401] width 358 height 60
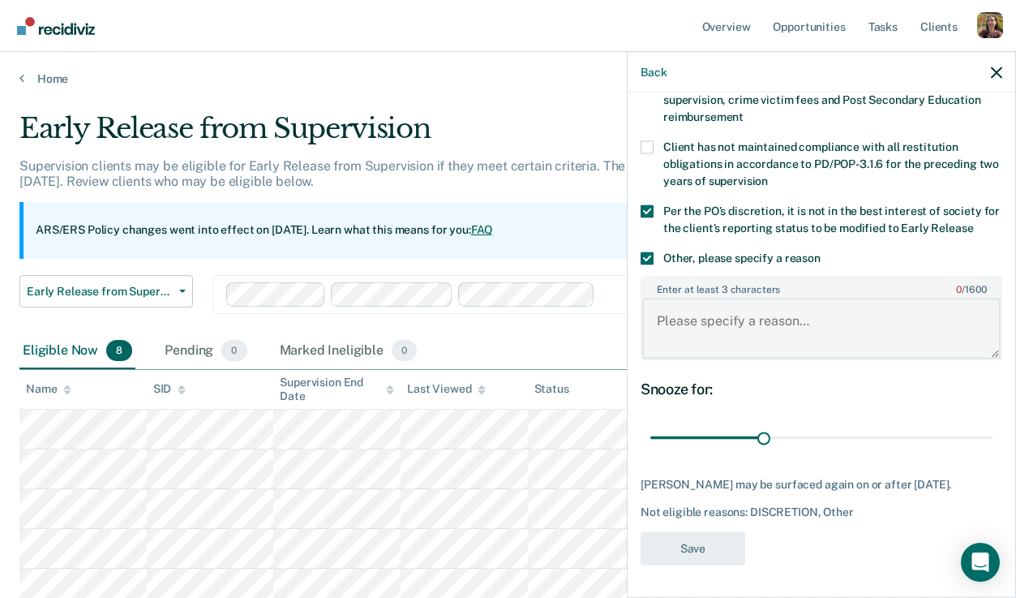
scroll to position [148, 0]
click at [817, 318] on textarea "Enter at least 3 characters 0 / 1600" at bounding box center [821, 328] width 358 height 60
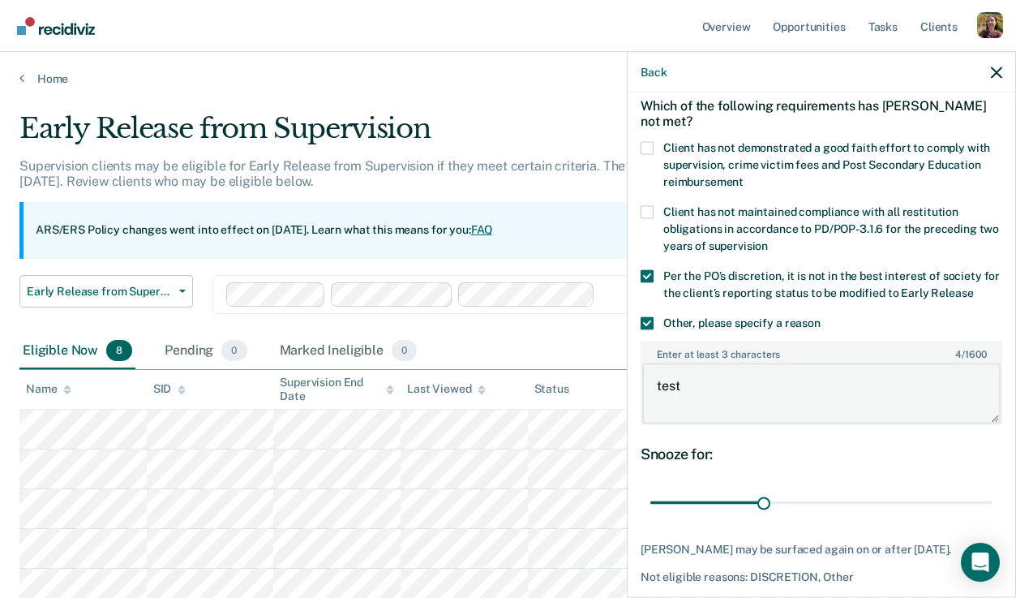
scroll to position [67, 0]
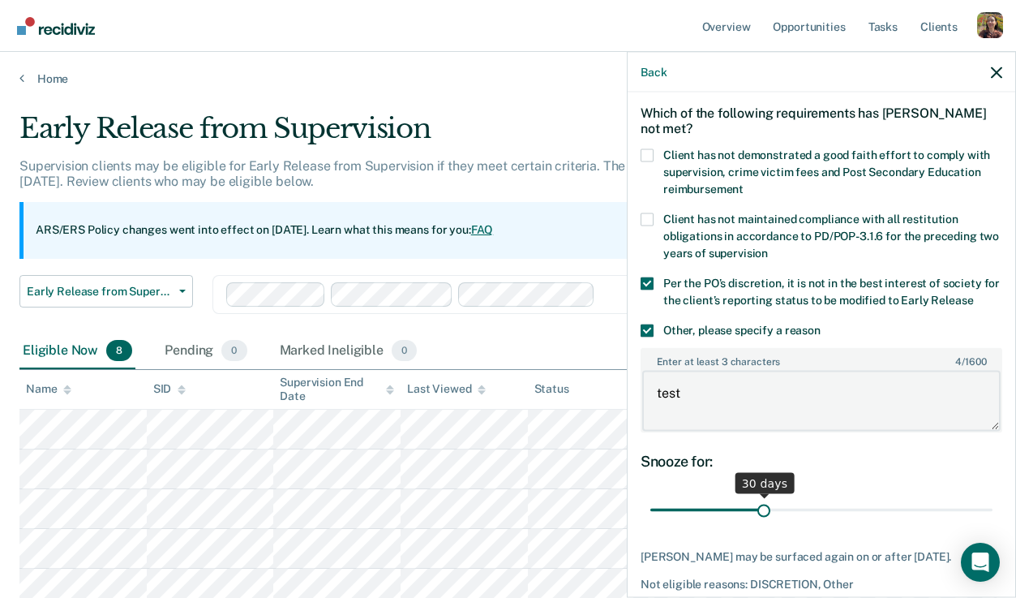
type textarea "test"
drag, startPoint x: 765, startPoint y: 504, endPoint x: 909, endPoint y: 506, distance: 144.3
click at [909, 506] on input "range" at bounding box center [821, 509] width 342 height 28
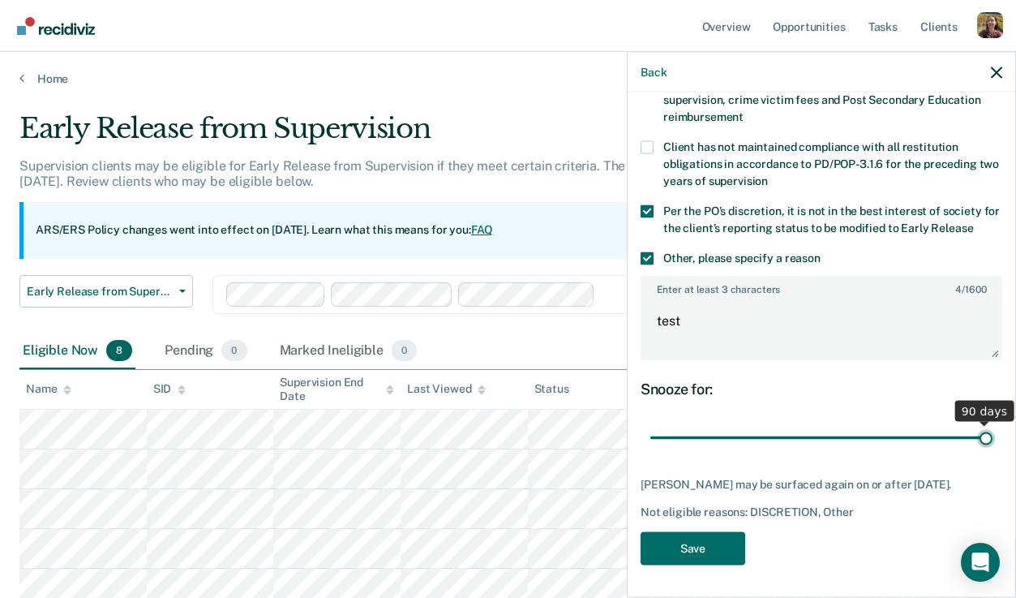
type input "90"
drag, startPoint x: 906, startPoint y: 422, endPoint x: 1018, endPoint y: 430, distance: 111.4
click at [1015, 430] on html "Looks like you’re using Internet Explorer 11. For faster loading and a better e…" at bounding box center [508, 299] width 1016 height 598
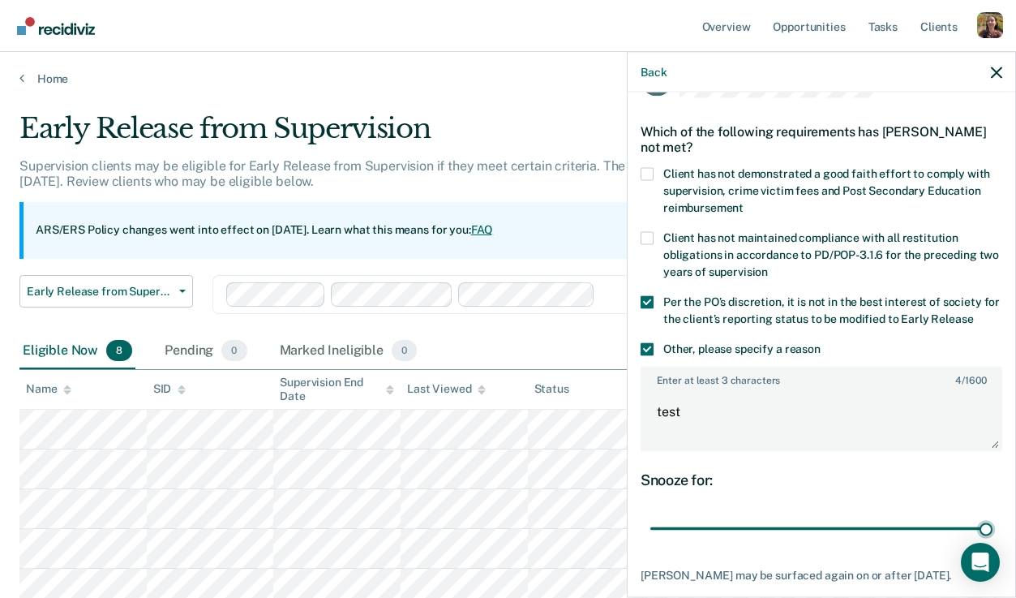
scroll to position [5, 0]
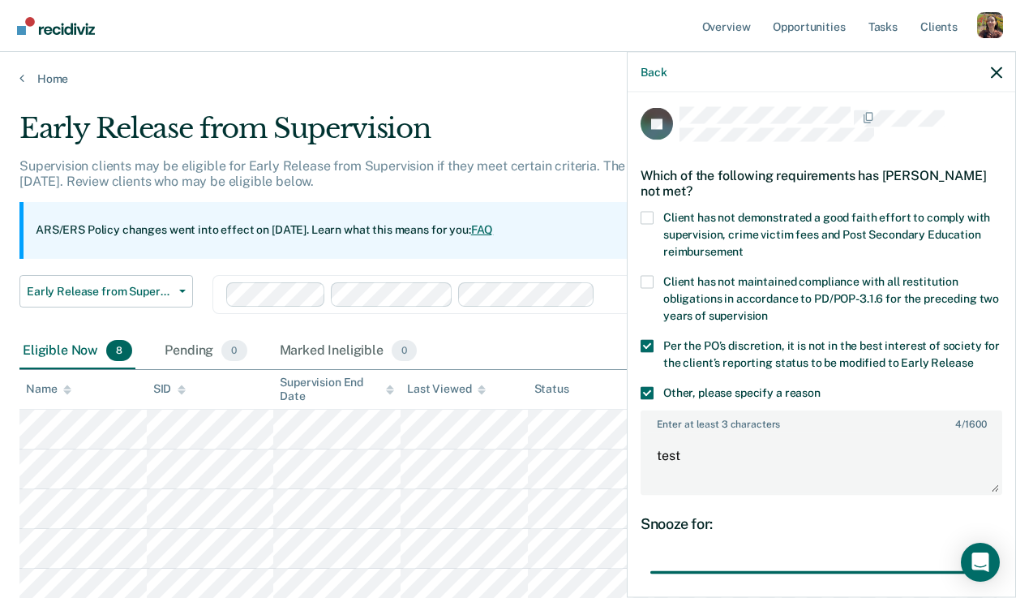
click at [748, 220] on span "Client has not demonstrated a good faith effort to comply with supervision, cri…" at bounding box center [826, 233] width 327 height 47
click at [744, 245] on input "Client has not demonstrated a good faith effort to comply with supervision, cri…" at bounding box center [744, 245] width 0 height 0
click at [997, 73] on icon "button" at bounding box center [996, 71] width 11 height 11
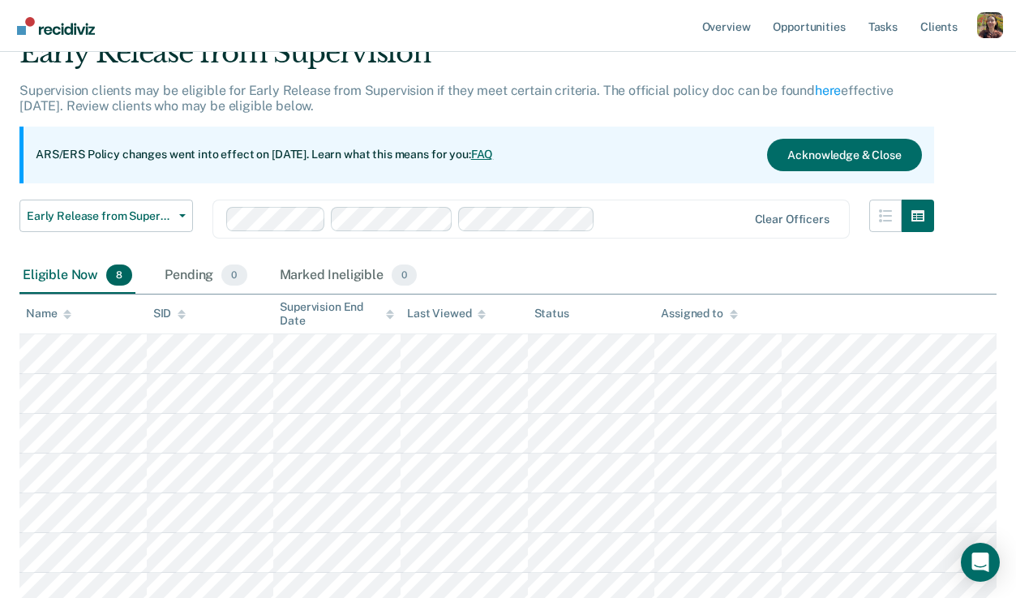
scroll to position [0, 0]
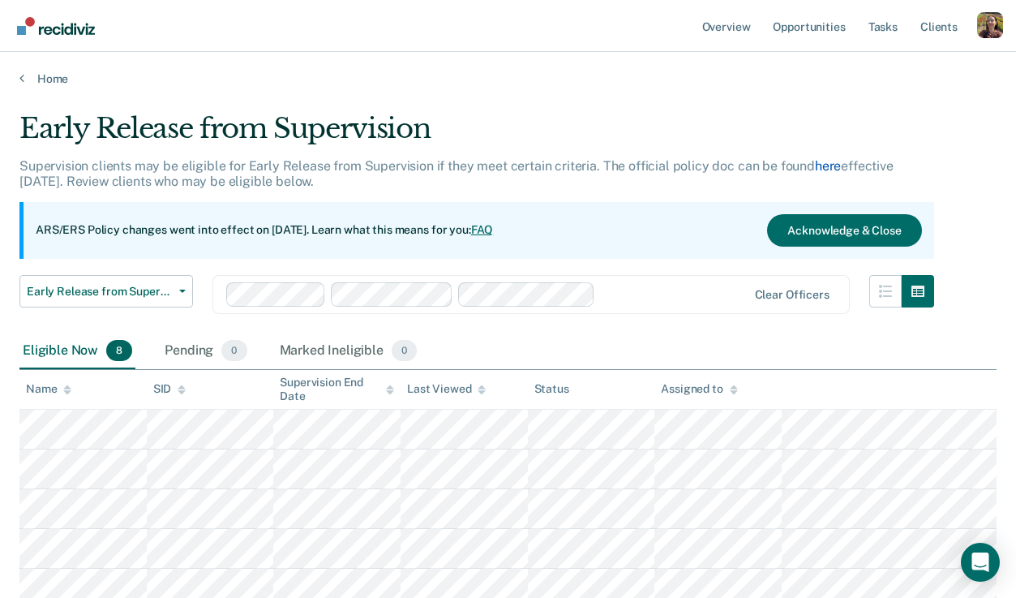
click at [825, 167] on link "here" at bounding box center [828, 165] width 26 height 15
click at [494, 234] on link "FAQ" at bounding box center [482, 229] width 23 height 13
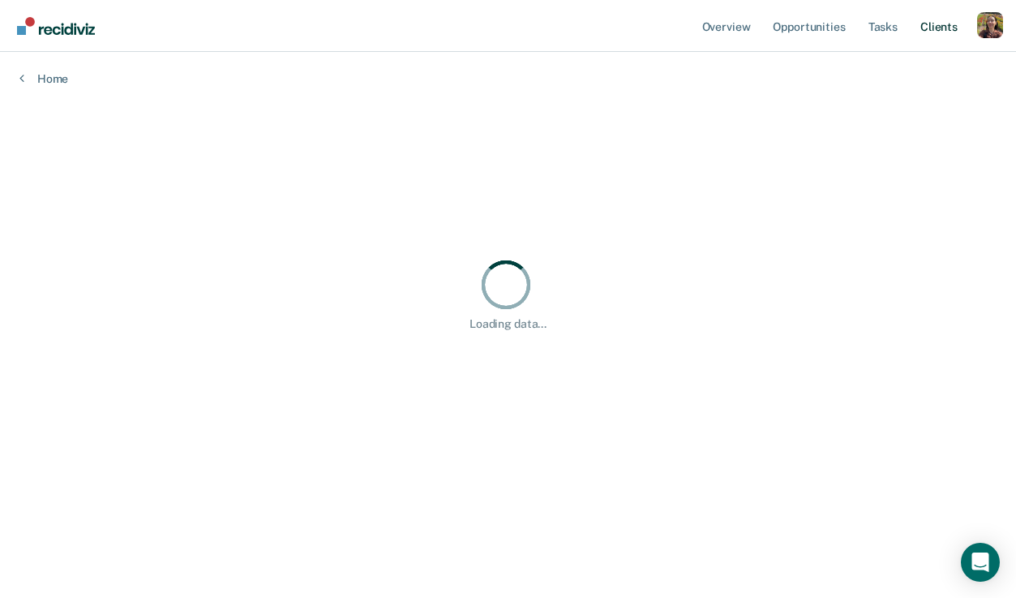
click at [943, 37] on link "Client s" at bounding box center [939, 26] width 44 height 52
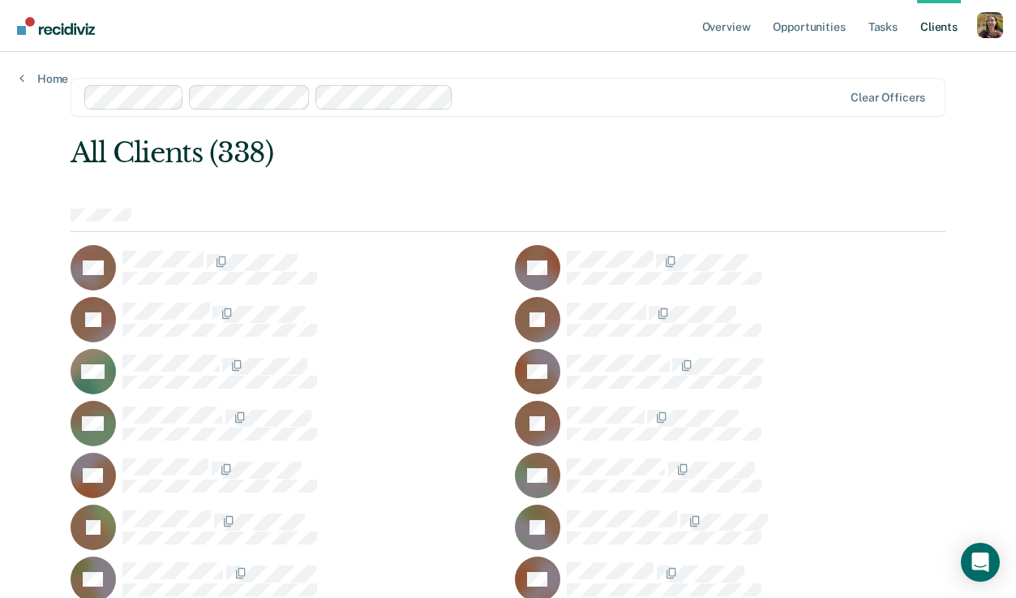
click at [988, 24] on div "Profile dropdown button" at bounding box center [990, 25] width 26 height 26
click at [900, 88] on link "How it works" at bounding box center [924, 86] width 131 height 14
click at [897, 35] on link "Tasks" at bounding box center [883, 26] width 36 height 52
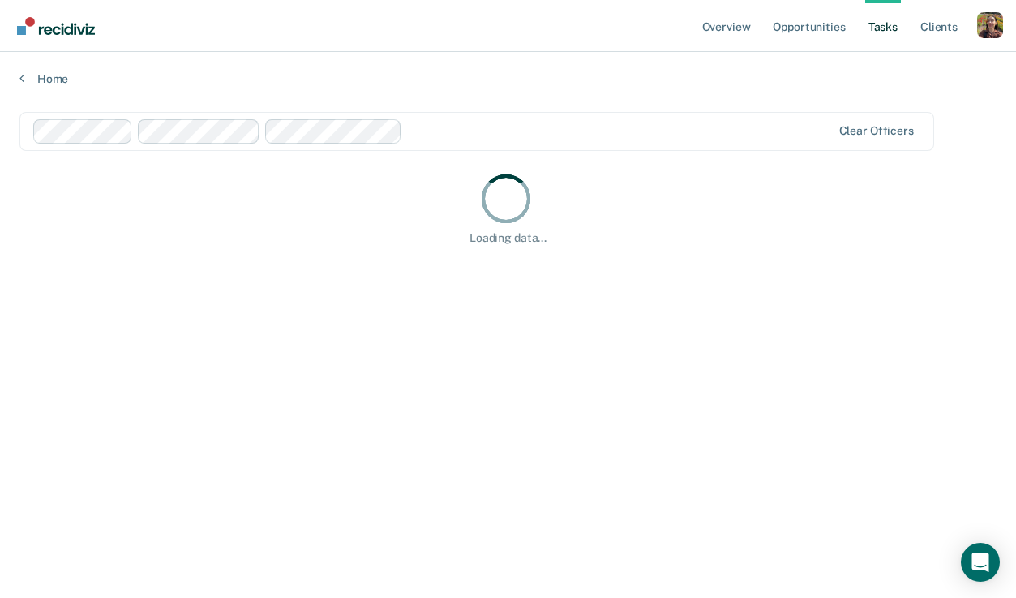
click at [1000, 32] on div "Profile dropdown button" at bounding box center [990, 25] width 26 height 26
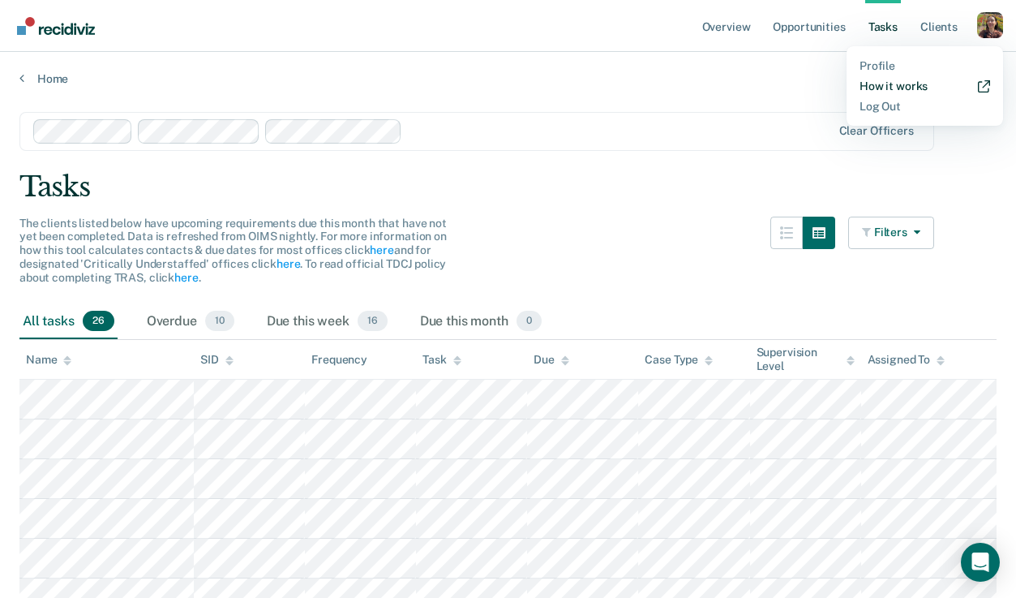
click at [916, 92] on link "How it works" at bounding box center [924, 86] width 131 height 14
click at [804, 30] on link "Opportunities" at bounding box center [808, 26] width 79 height 52
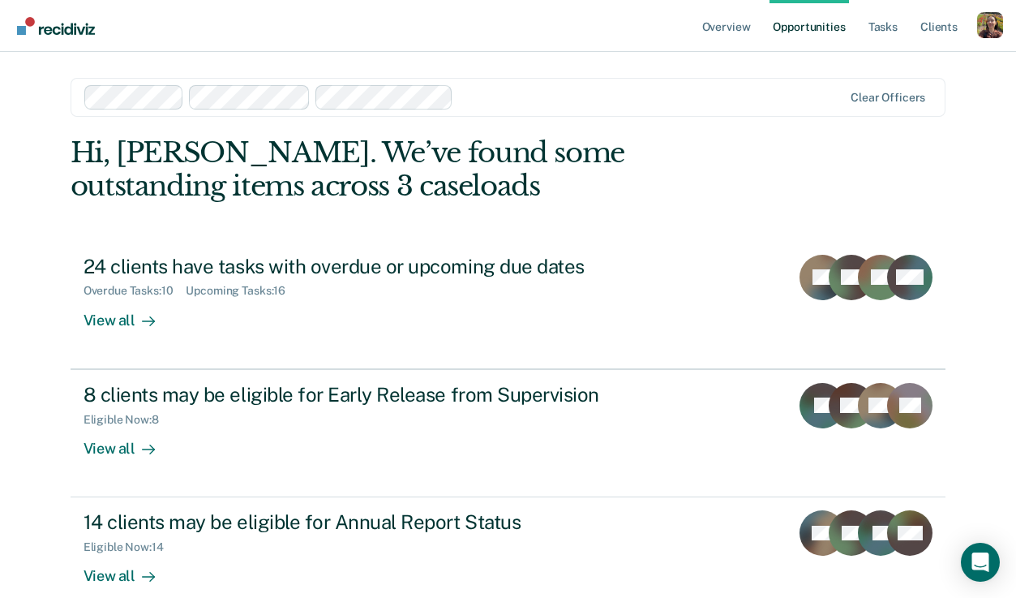
click at [988, 28] on div "Profile dropdown button" at bounding box center [990, 25] width 26 height 26
click at [879, 23] on link "Tasks" at bounding box center [883, 26] width 36 height 52
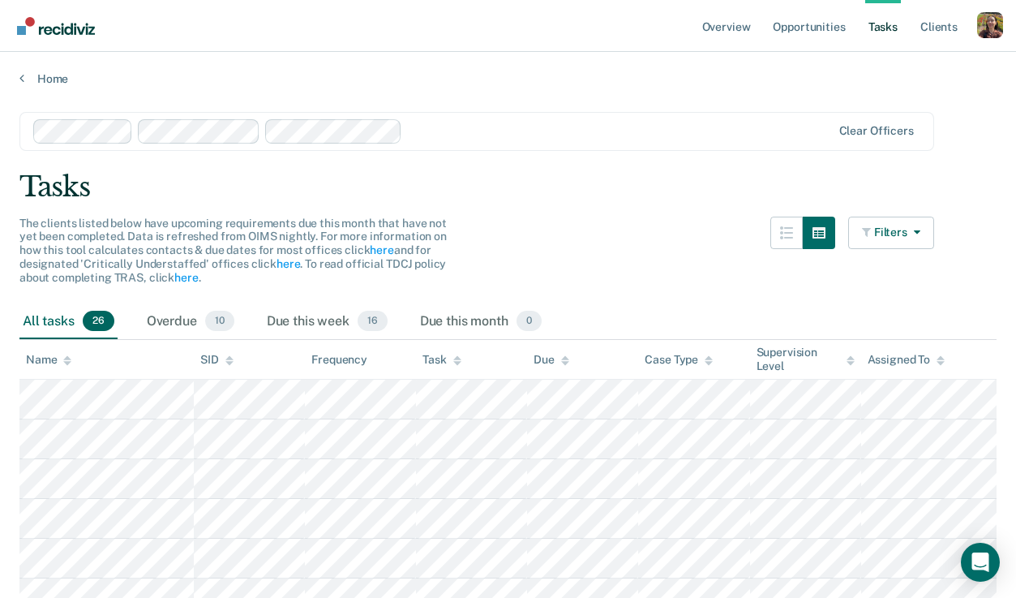
click at [996, 32] on div "Profile dropdown button" at bounding box center [990, 25] width 26 height 26
click at [993, 563] on div "Open Intercom Messenger" at bounding box center [980, 562] width 43 height 43
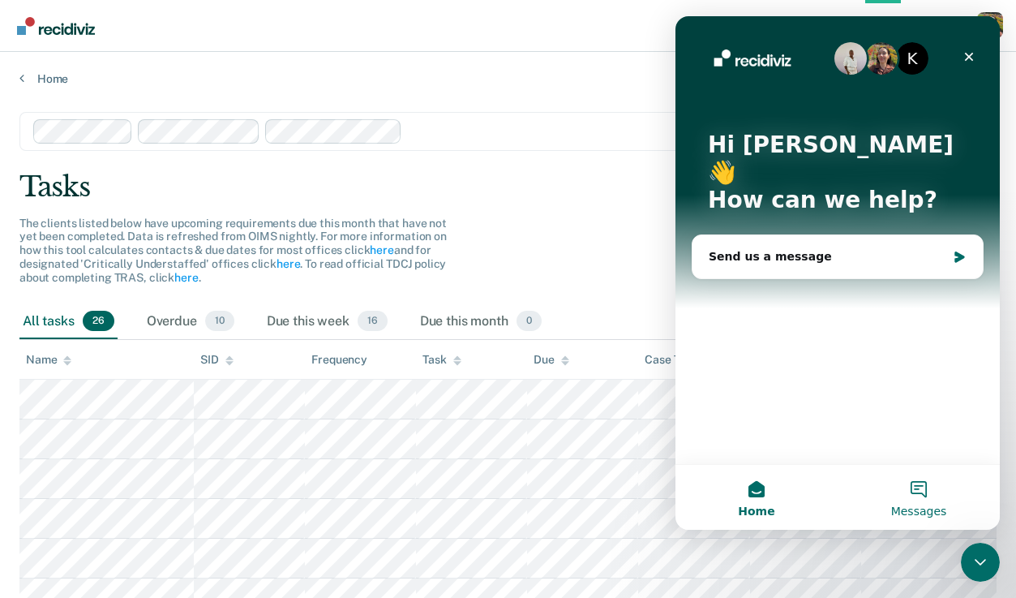
click at [920, 496] on button "Messages" at bounding box center [919, 497] width 162 height 65
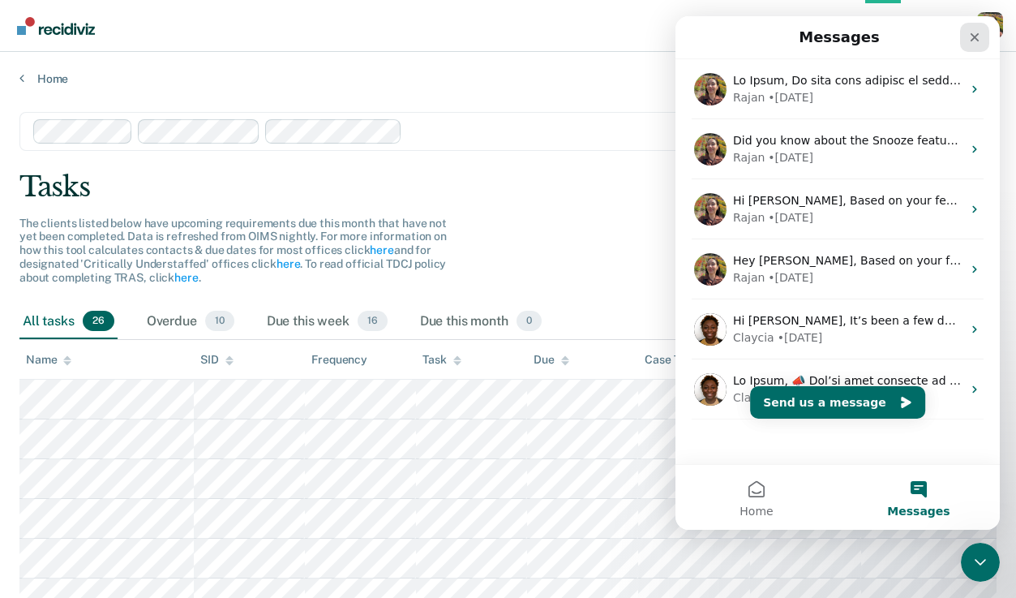
click at [977, 43] on icon "Close" at bounding box center [974, 37] width 13 height 13
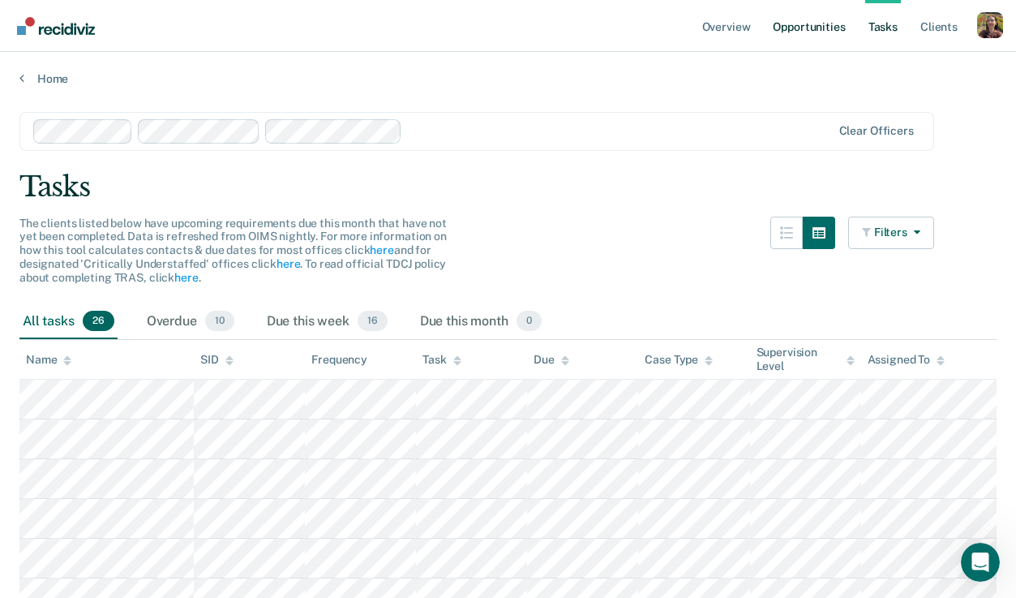
click at [825, 26] on link "Opportunities" at bounding box center [808, 26] width 79 height 52
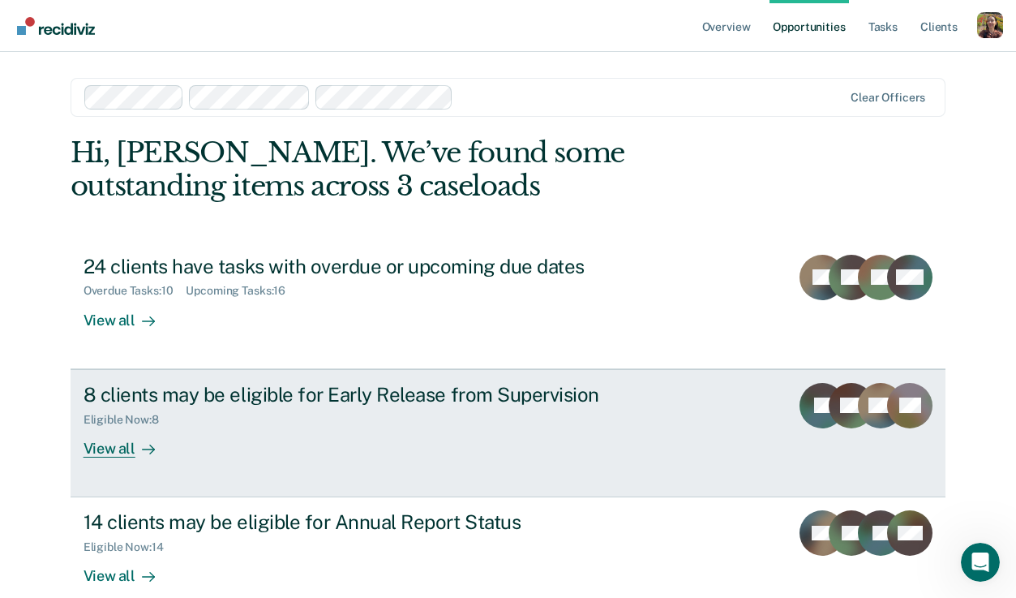
scroll to position [92, 0]
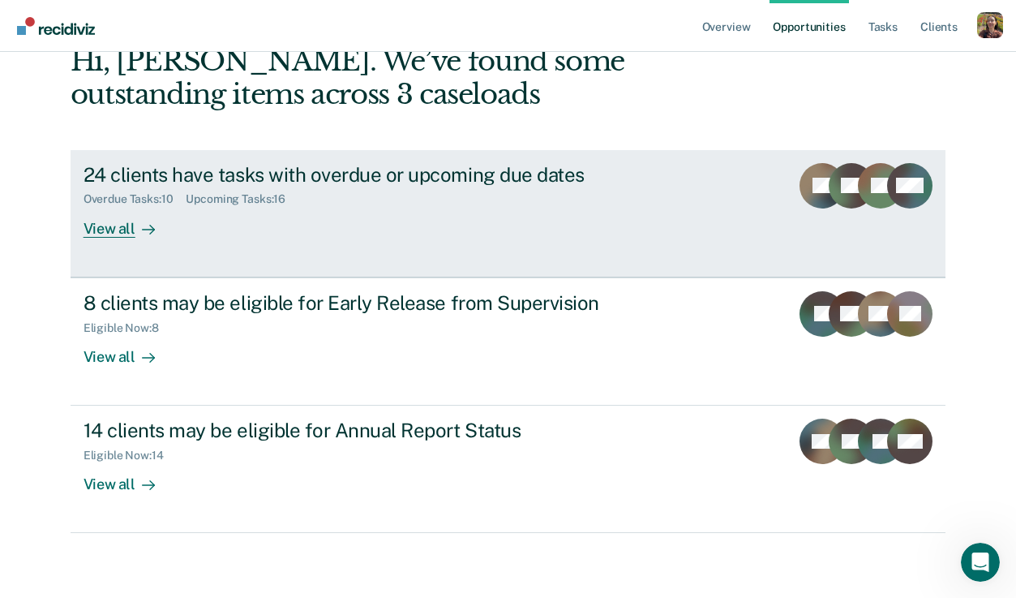
click at [135, 231] on div at bounding box center [144, 228] width 19 height 19
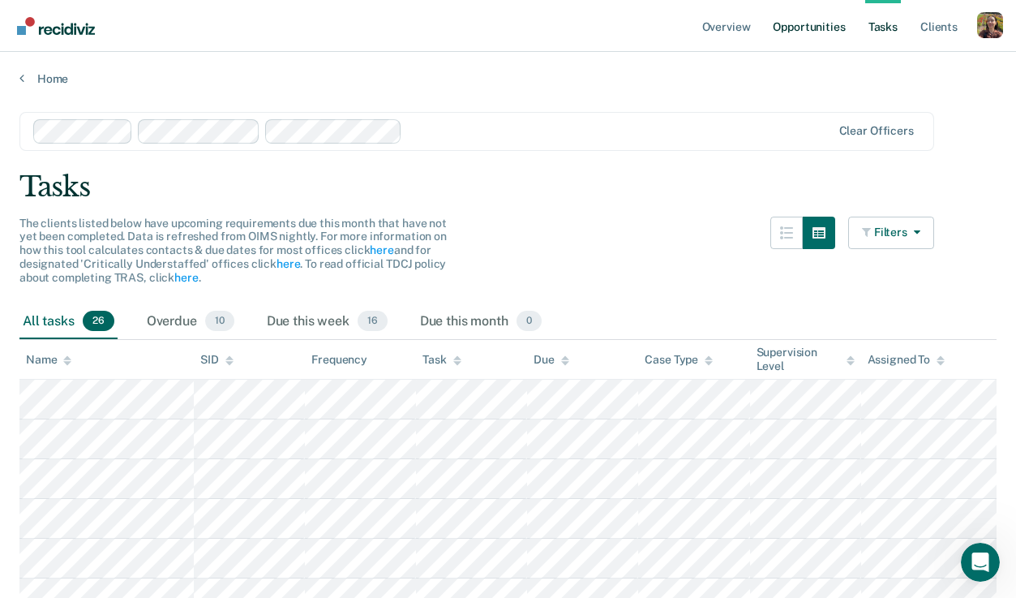
click at [826, 21] on link "Opportunities" at bounding box center [808, 26] width 79 height 52
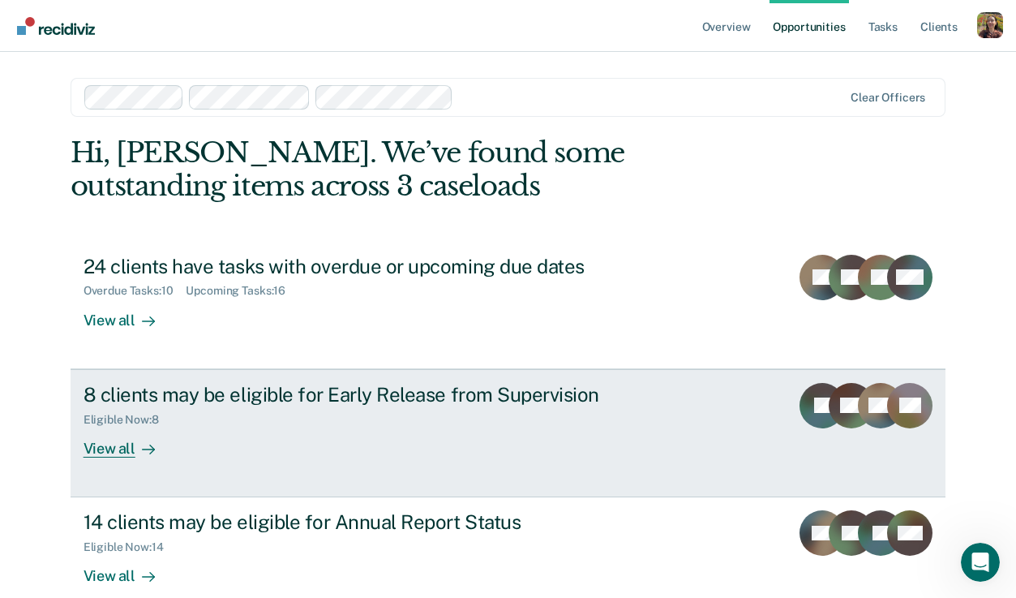
scroll to position [92, 0]
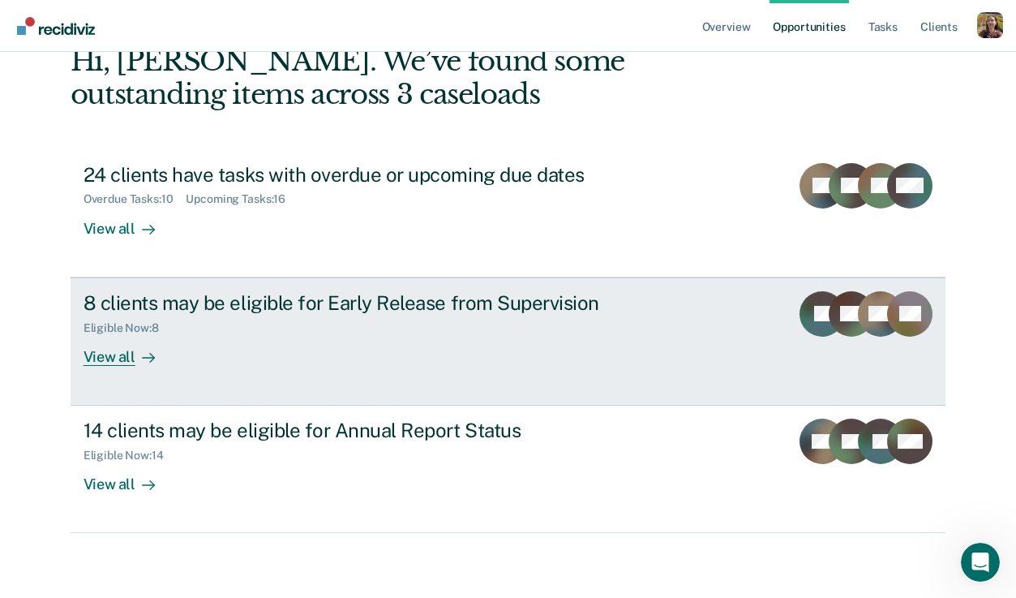
click at [109, 362] on div "View all" at bounding box center [129, 350] width 91 height 32
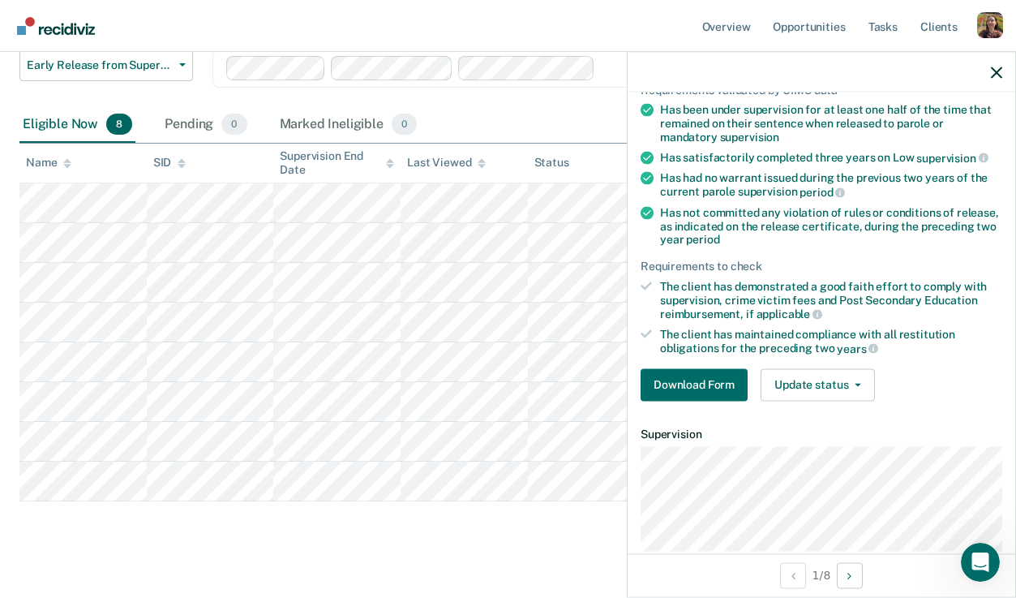
scroll to position [163, 0]
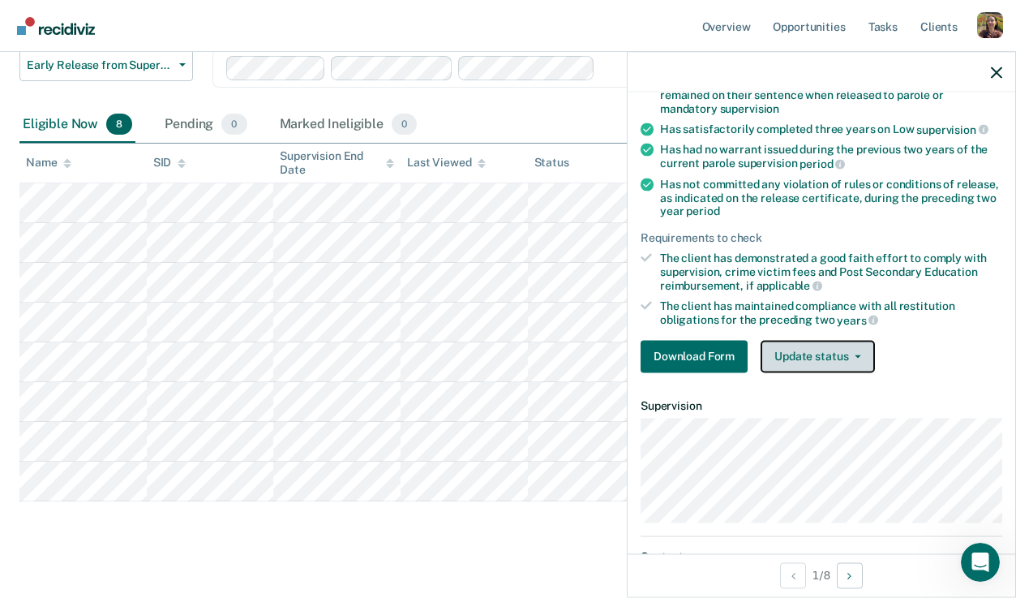
click at [861, 340] on button "Update status" at bounding box center [818, 356] width 114 height 32
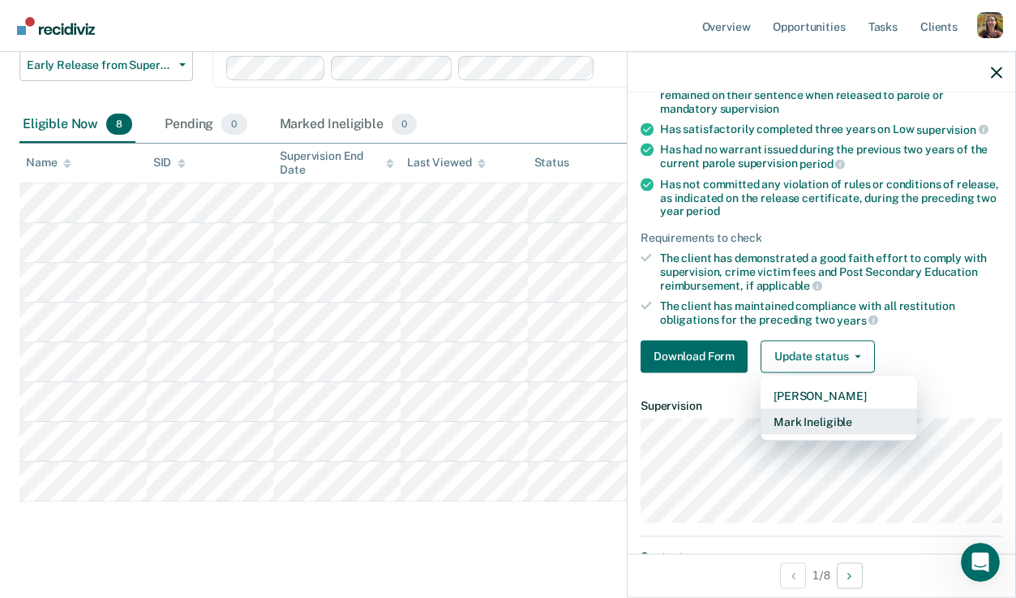
click at [850, 412] on button "Mark Ineligible" at bounding box center [839, 421] width 156 height 26
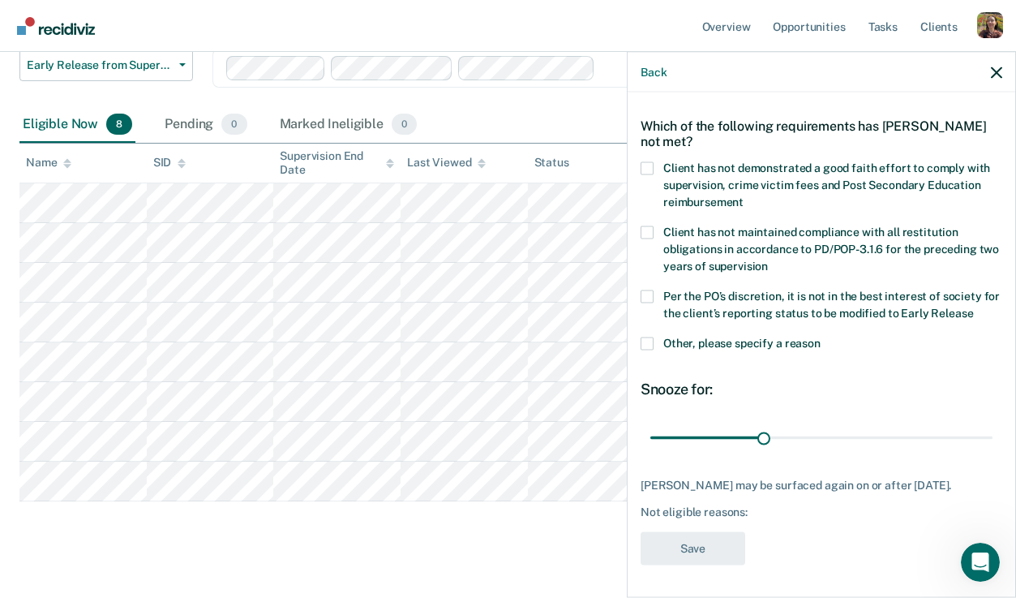
scroll to position [0, 0]
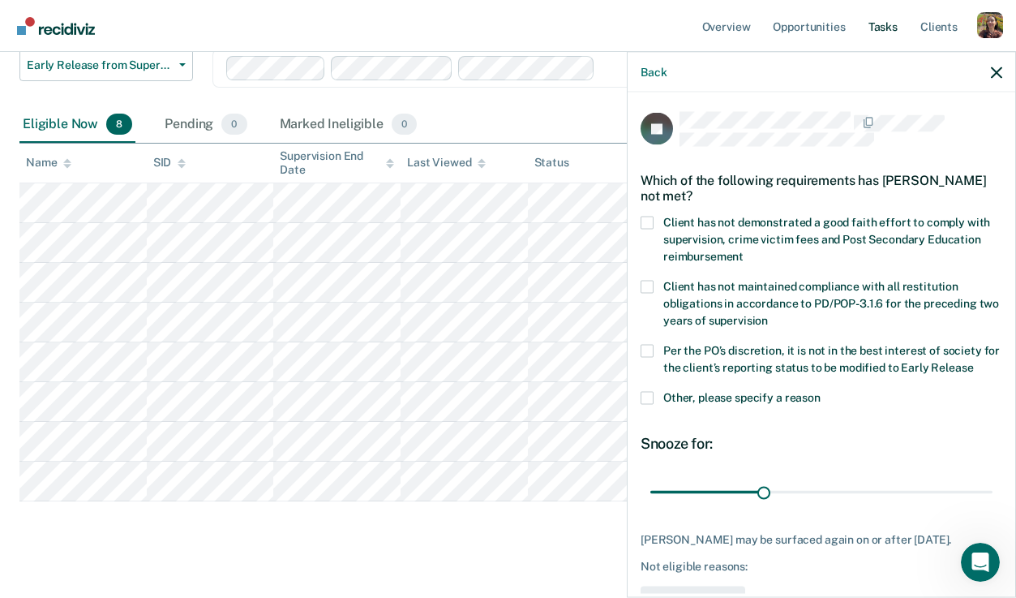
click at [890, 29] on link "Tasks" at bounding box center [883, 26] width 36 height 52
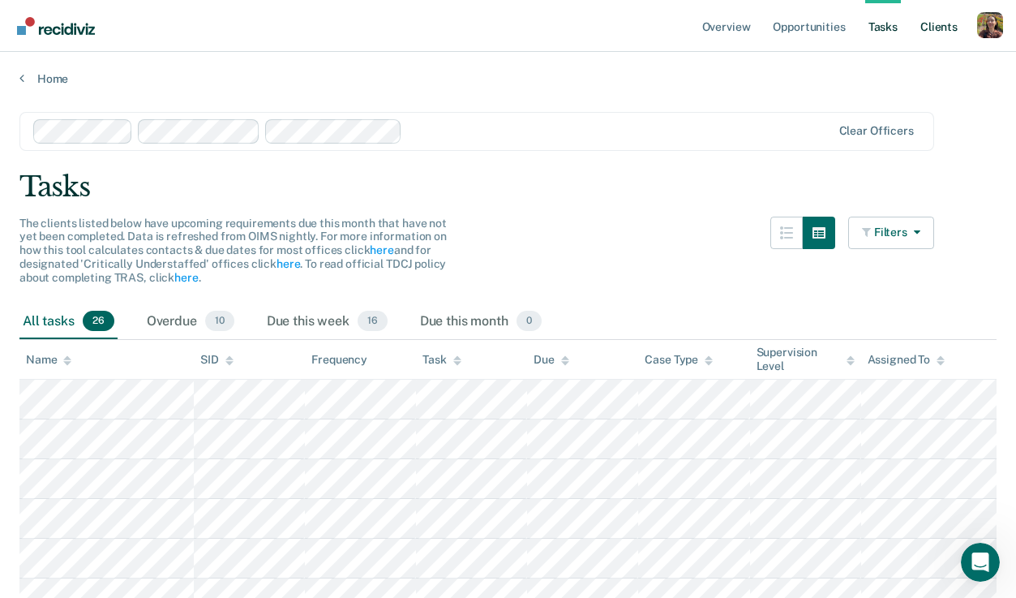
click at [936, 25] on link "Client s" at bounding box center [939, 26] width 44 height 52
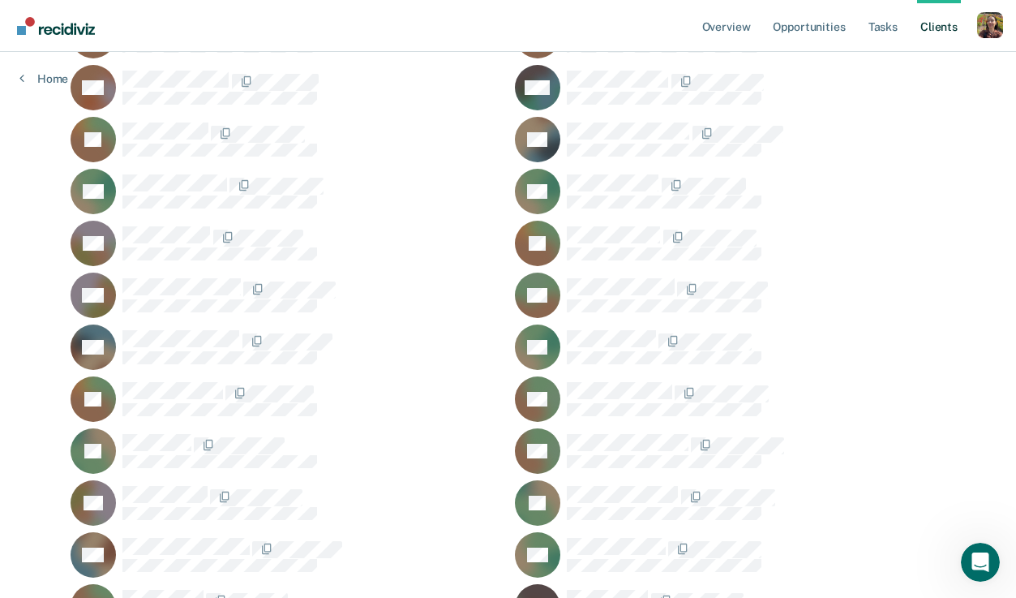
scroll to position [808, 0]
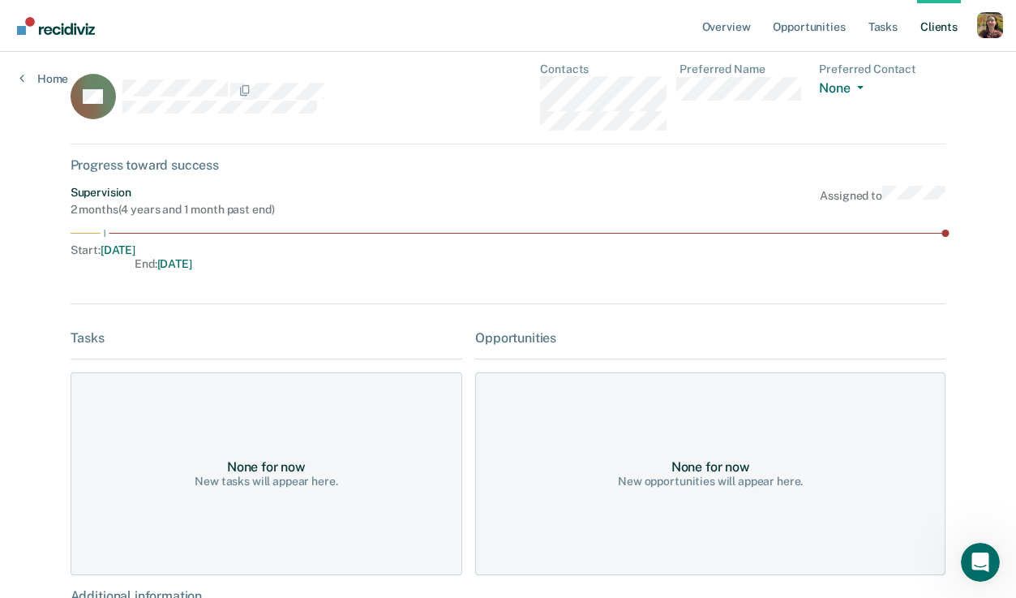
scroll to position [15, 0]
click at [27, 76] on link "Home" at bounding box center [43, 78] width 49 height 15
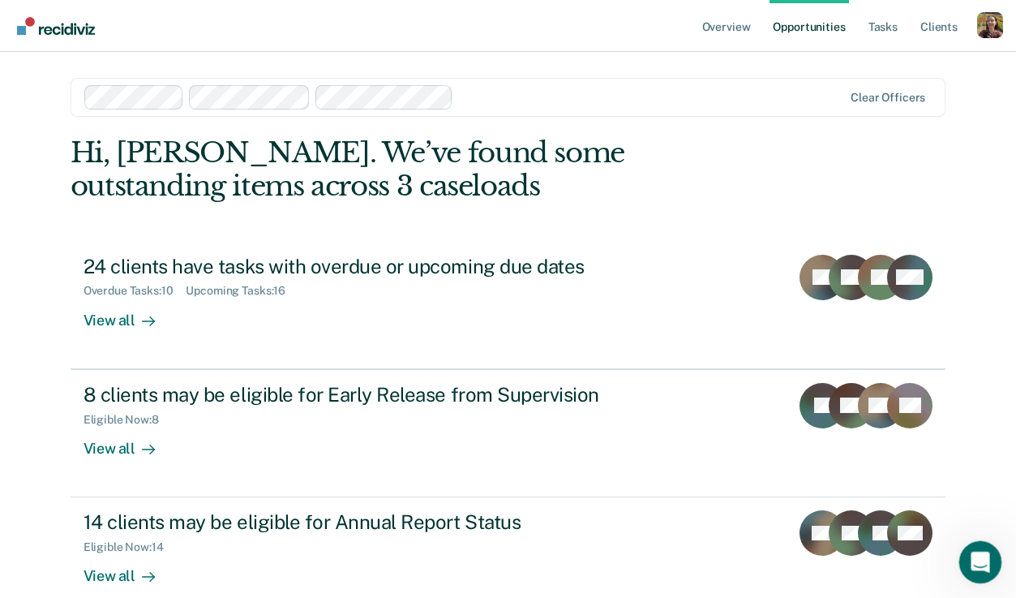
click at [984, 551] on icon "Open Intercom Messenger" at bounding box center [978, 559] width 27 height 27
